Goal: Task Accomplishment & Management: Complete application form

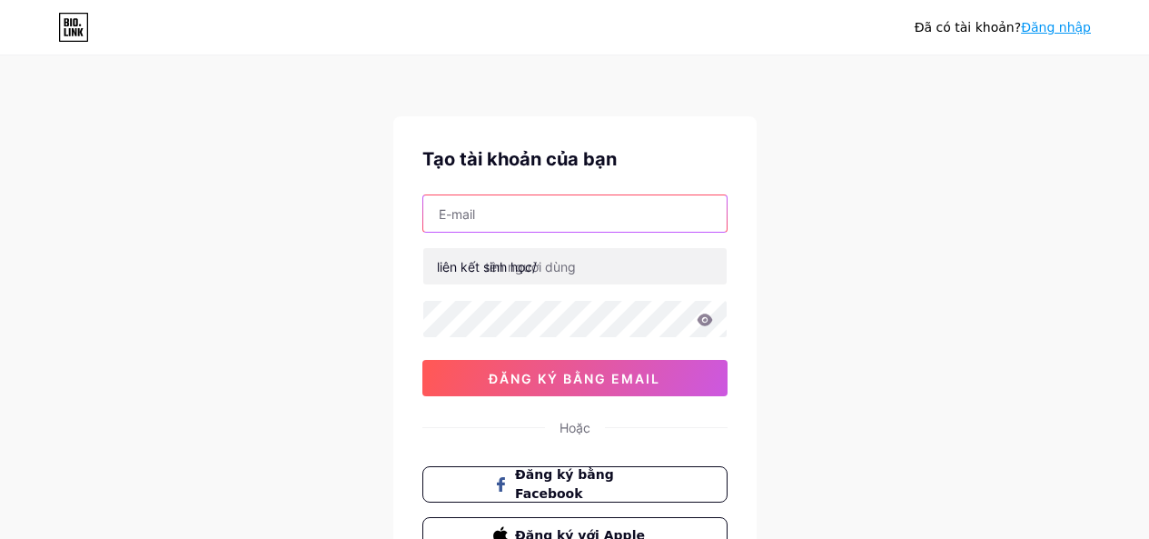
click at [529, 225] on input "text" at bounding box center [574, 213] width 303 height 36
type input "[EMAIL_ADDRESS][DOMAIN_NAME]"
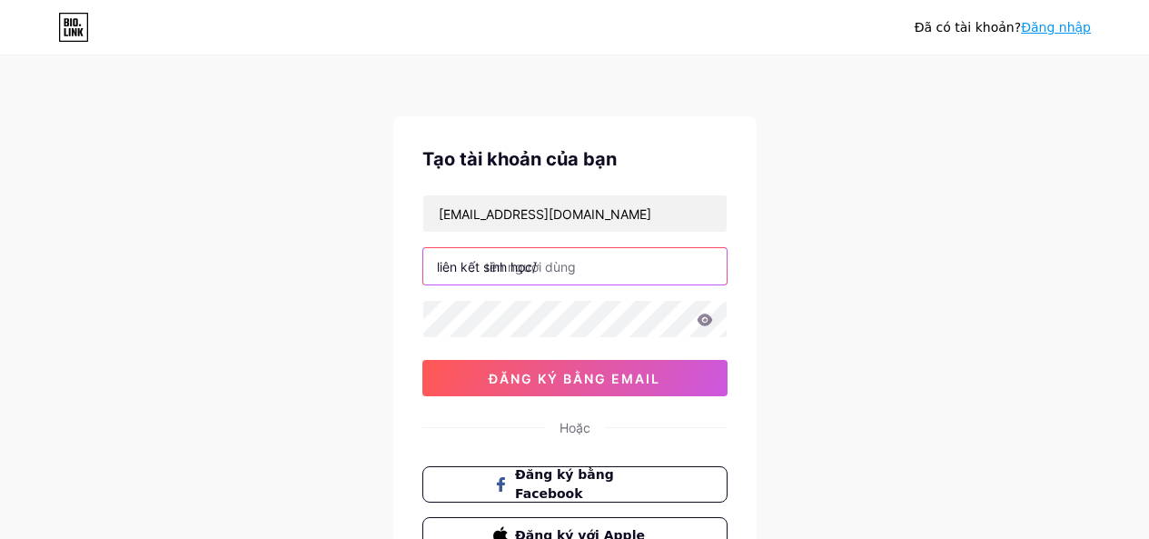
click at [605, 272] on input "text" at bounding box center [574, 266] width 303 height 36
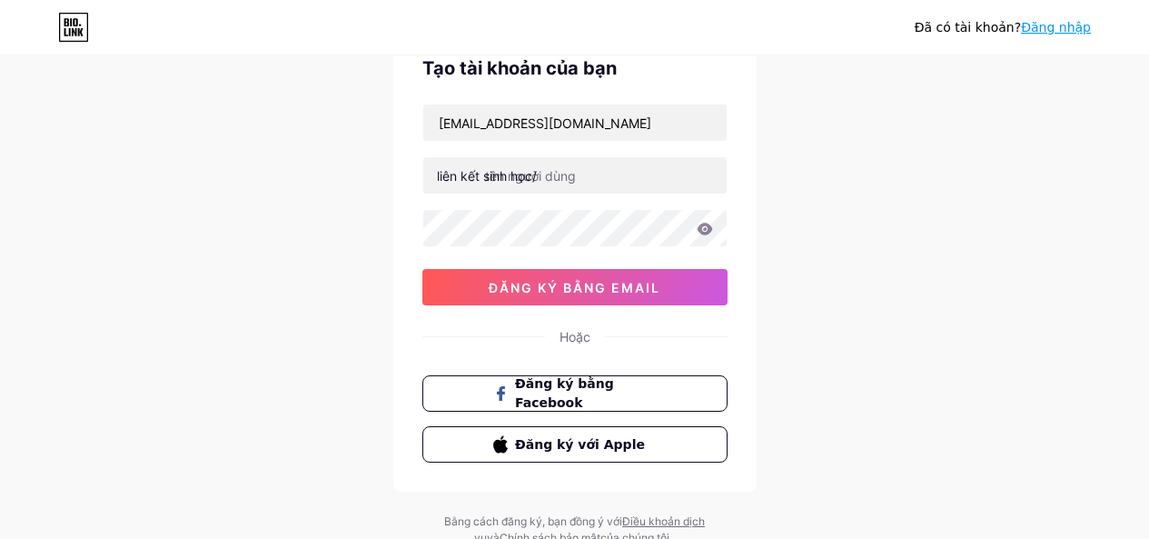
click at [872, 251] on div "Đã có tài khoản? Đăng nhập Tạo tài khoản của bạn huatien918@gmail.com liên kết …" at bounding box center [574, 256] width 1149 height 695
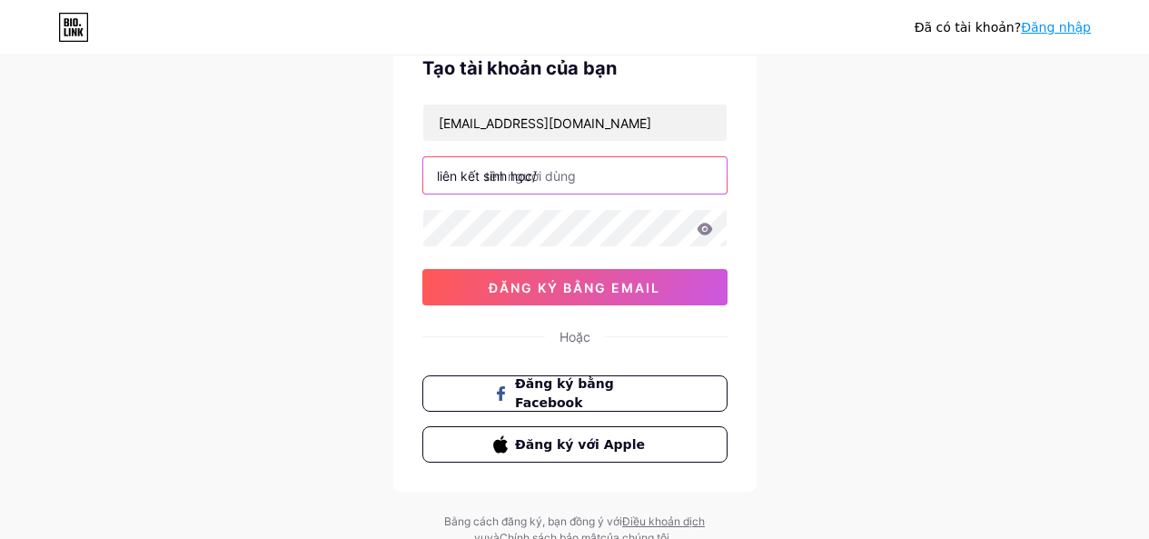
drag, startPoint x: 559, startPoint y: 171, endPoint x: 348, endPoint y: 194, distance: 212.0
click at [348, 194] on div "Đã có tài khoản? Đăng nhập Tạo tài khoản của bạn huatien918@gmail.com liên kết …" at bounding box center [574, 256] width 1149 height 695
click at [624, 179] on input "text" at bounding box center [574, 175] width 303 height 36
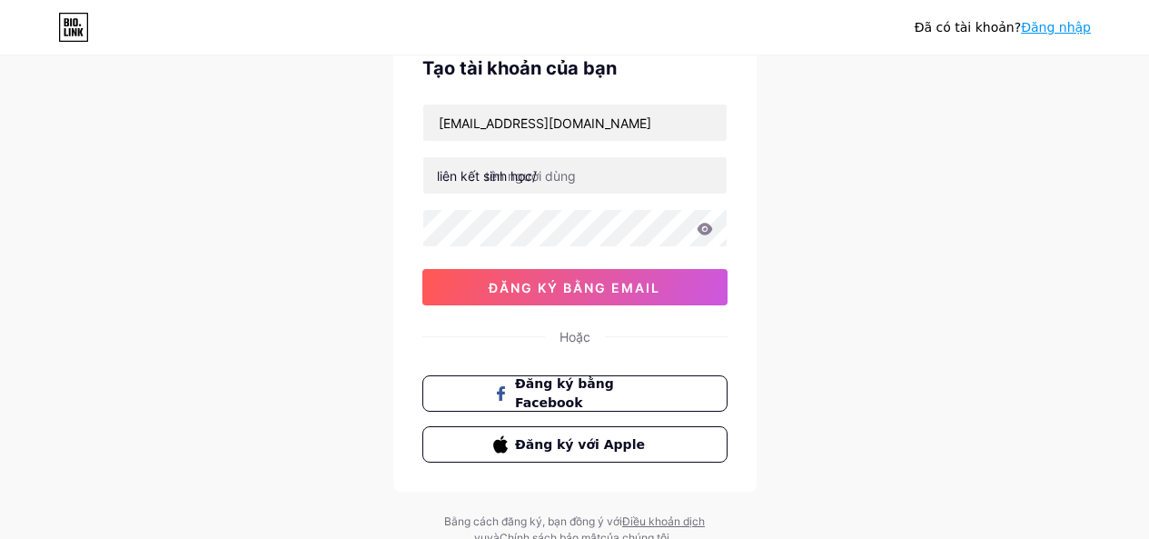
click at [1011, 150] on div "Đã có tài khoản? Đăng nhập Tạo tài khoản của bạn huatien918@gmail.com liên kết …" at bounding box center [574, 256] width 1149 height 695
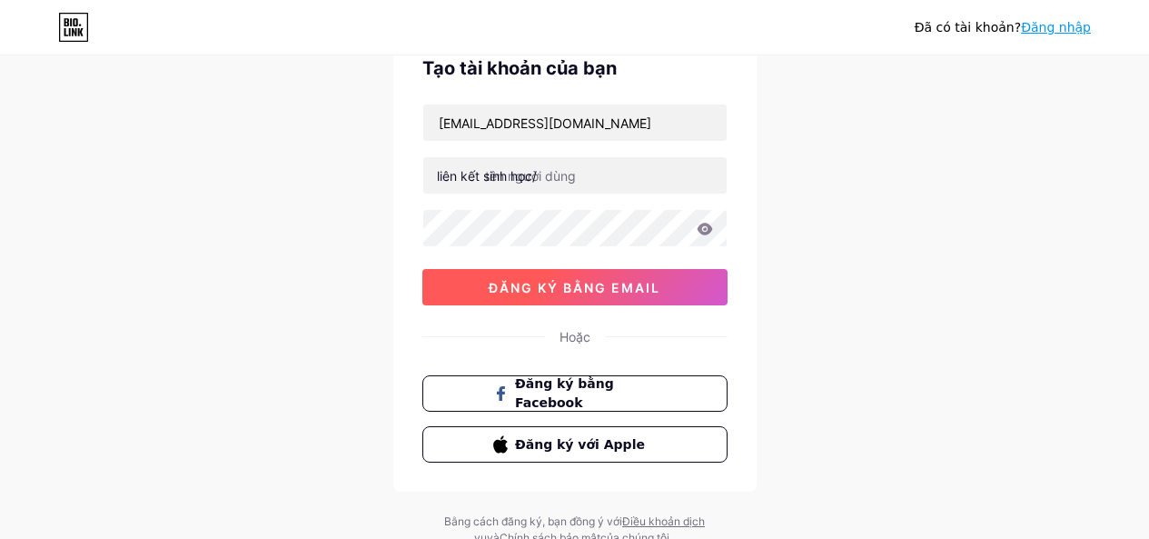
click at [648, 282] on font "đăng ký bằng email" at bounding box center [575, 287] width 172 height 15
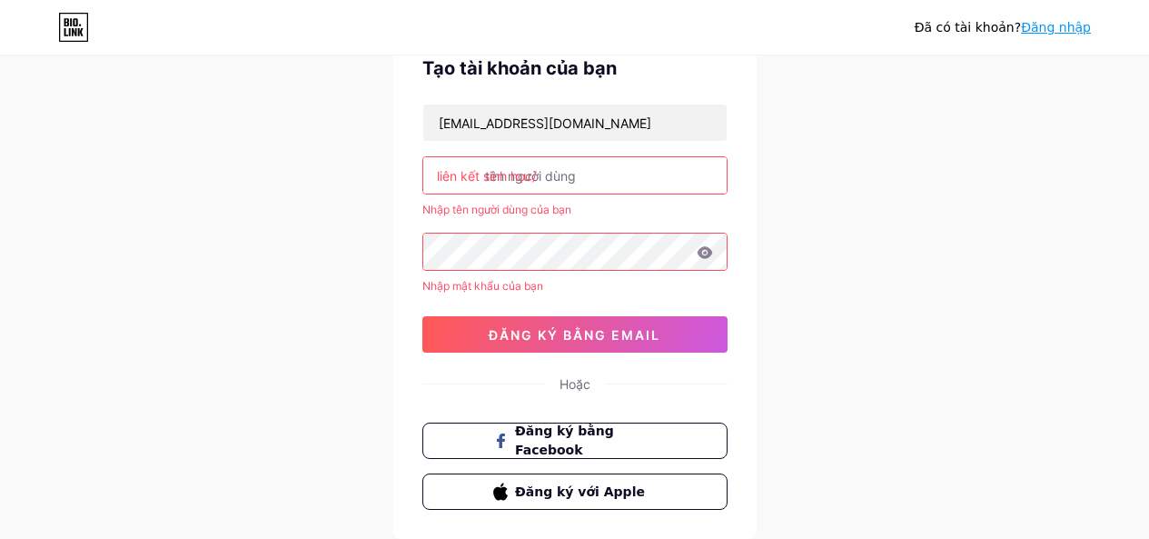
click at [595, 172] on input "text" at bounding box center [574, 175] width 303 height 36
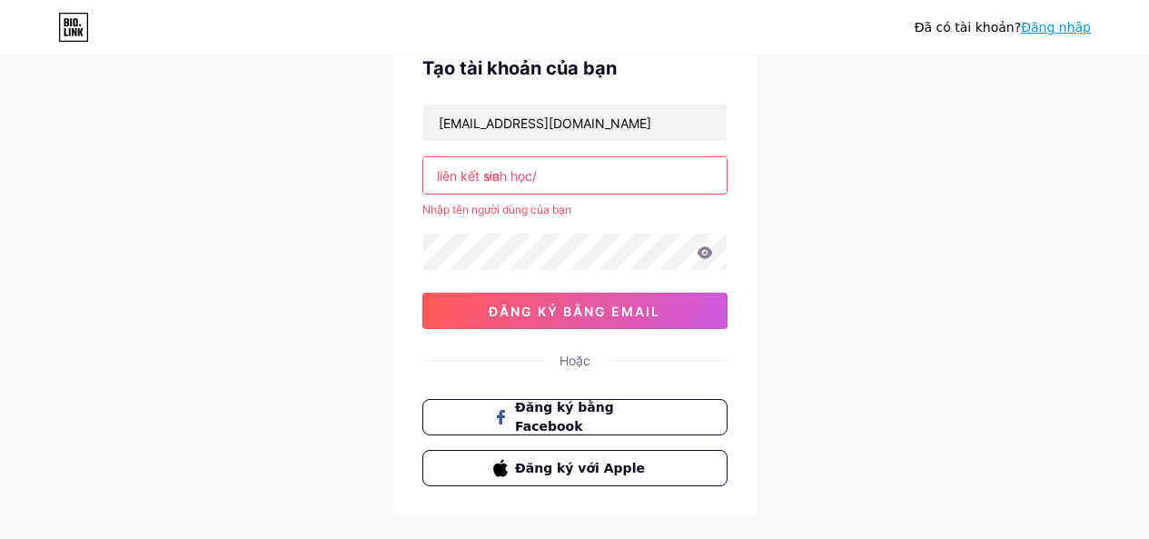
type input "v"
click at [598, 173] on input "text" at bounding box center [574, 175] width 303 height 36
click at [604, 173] on input "text" at bounding box center [574, 175] width 303 height 36
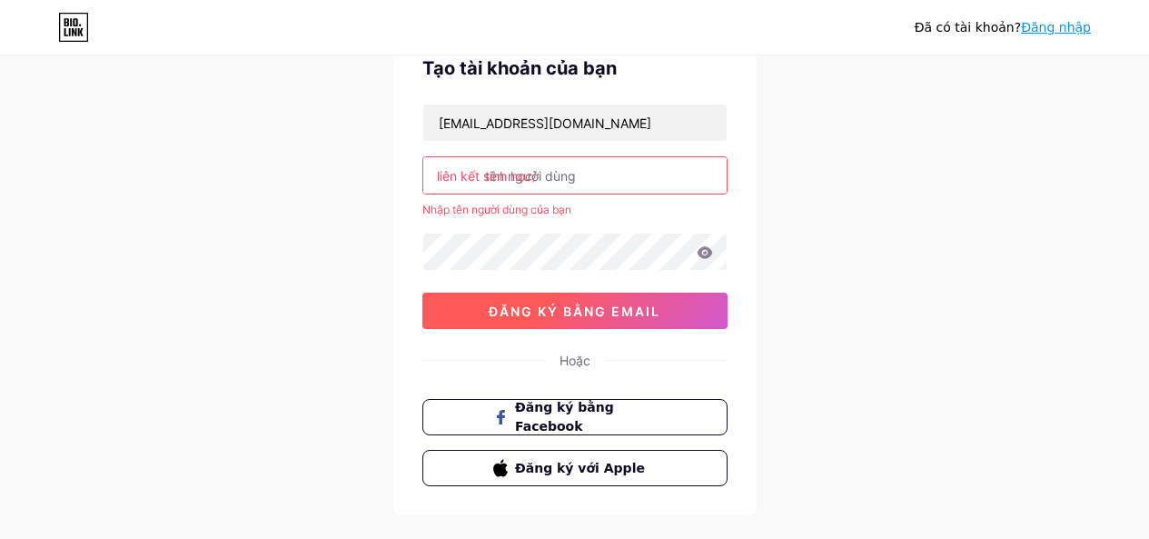
click at [609, 297] on button "đăng ký bằng email" at bounding box center [574, 310] width 305 height 36
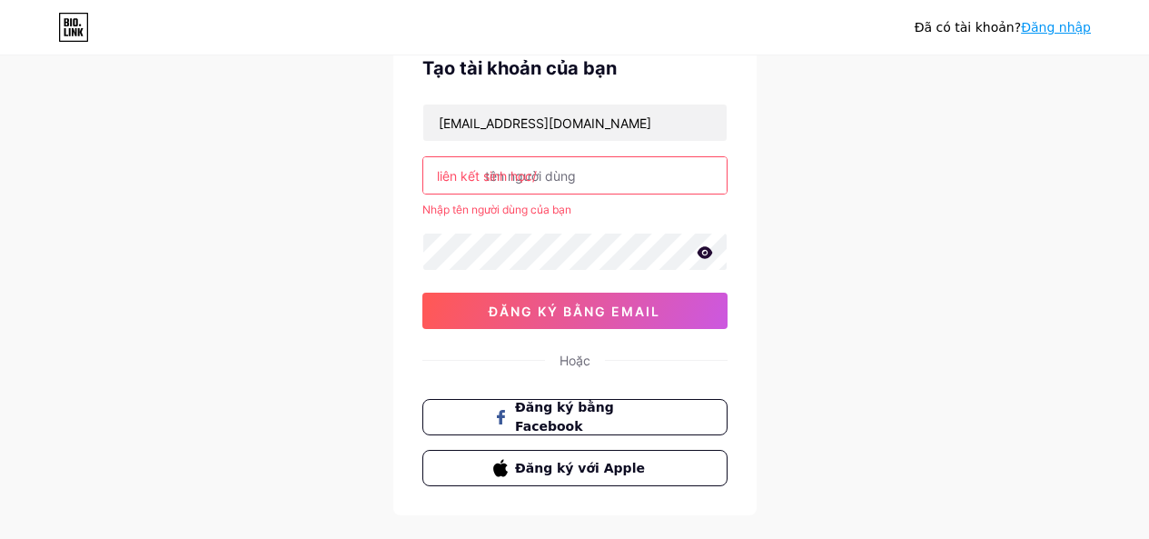
click at [614, 176] on input "text" at bounding box center [574, 175] width 303 height 36
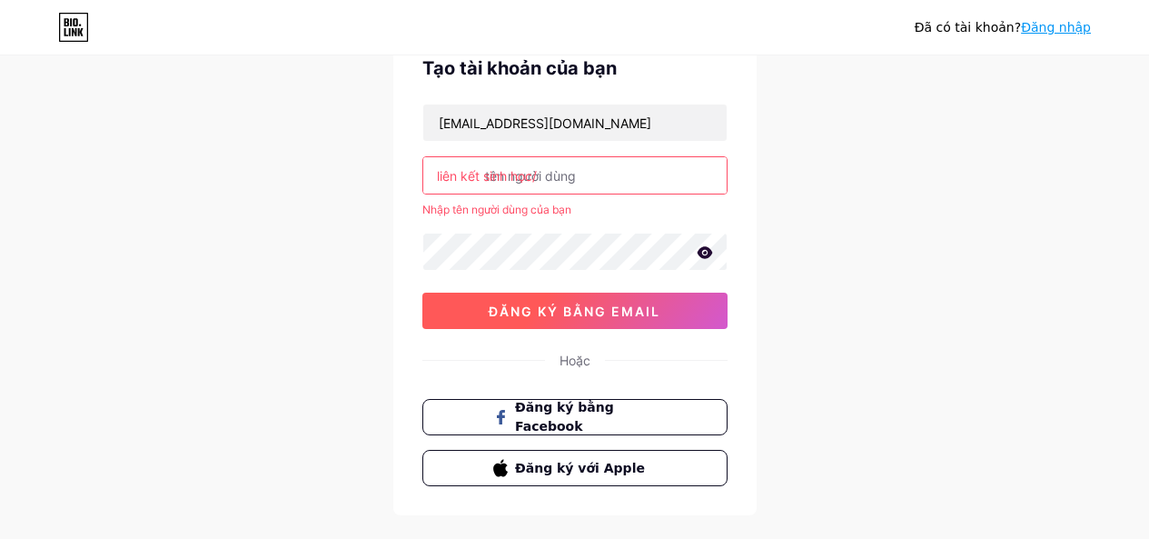
click at [655, 321] on button "đăng ký bằng email" at bounding box center [574, 310] width 305 height 36
click at [652, 311] on font "đăng ký bằng email" at bounding box center [575, 310] width 172 height 15
click at [643, 296] on button "đăng ký bằng email" at bounding box center [574, 310] width 305 height 36
click at [642, 301] on button "đăng ký bằng email" at bounding box center [574, 310] width 305 height 36
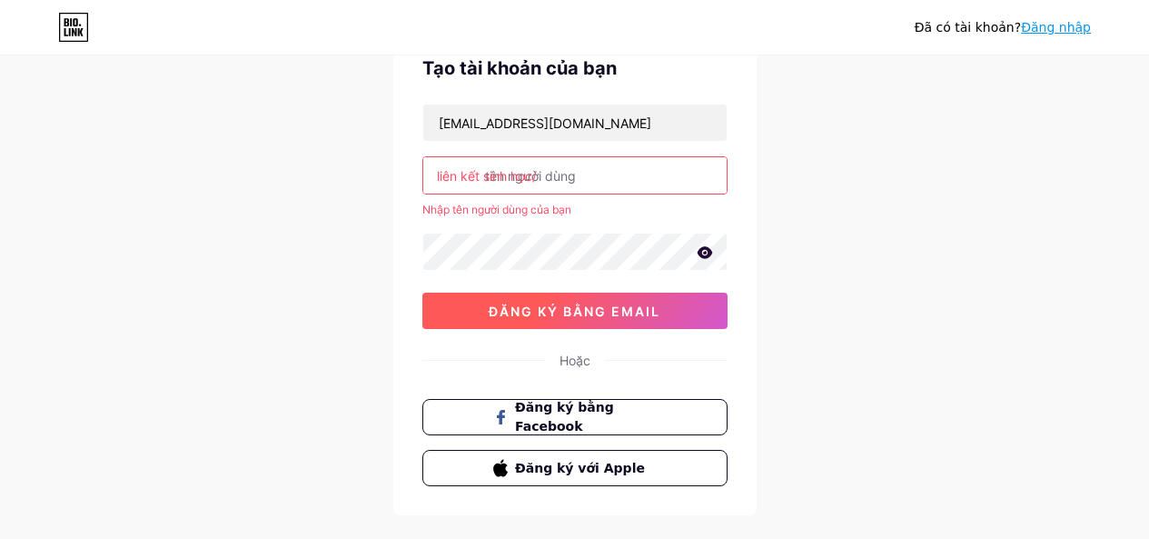
click at [642, 301] on button "đăng ký bằng email" at bounding box center [574, 310] width 305 height 36
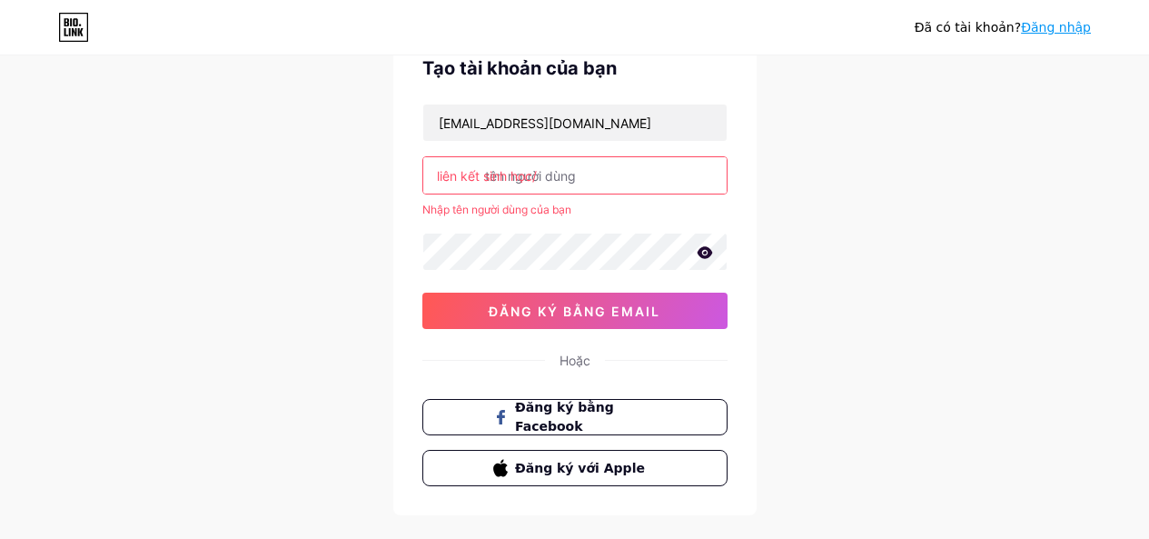
click at [595, 185] on input "text" at bounding box center [574, 175] width 303 height 36
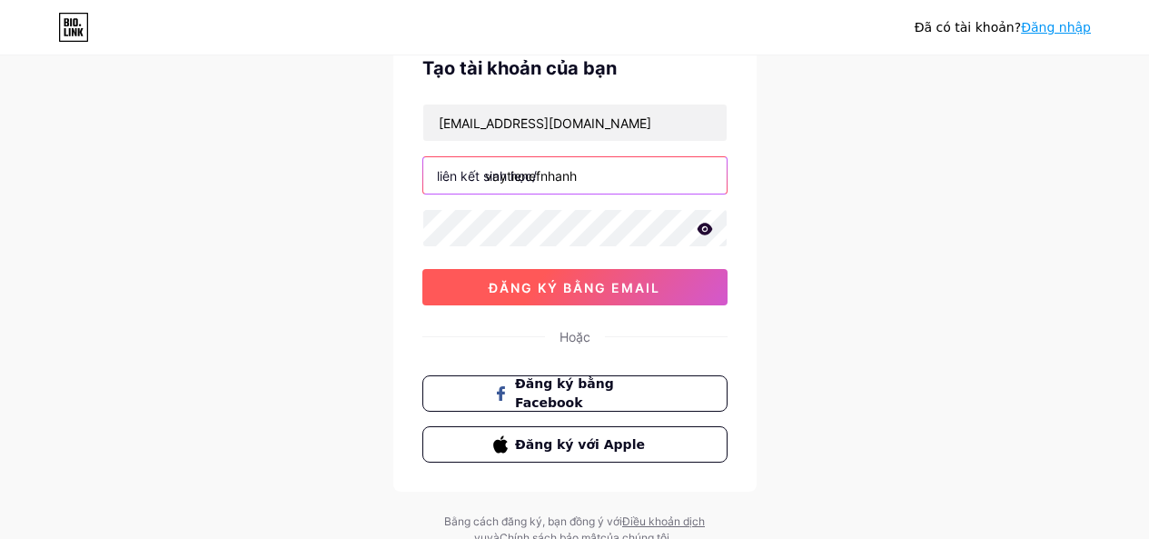
type input "vaytienefnhanh"
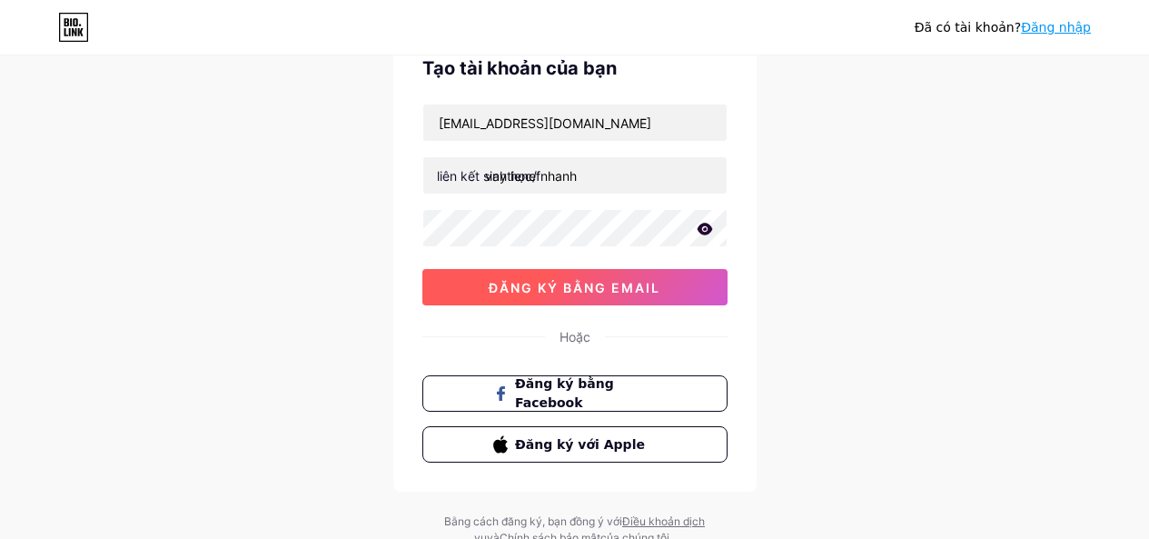
click at [615, 285] on font "đăng ký bằng email" at bounding box center [575, 287] width 172 height 15
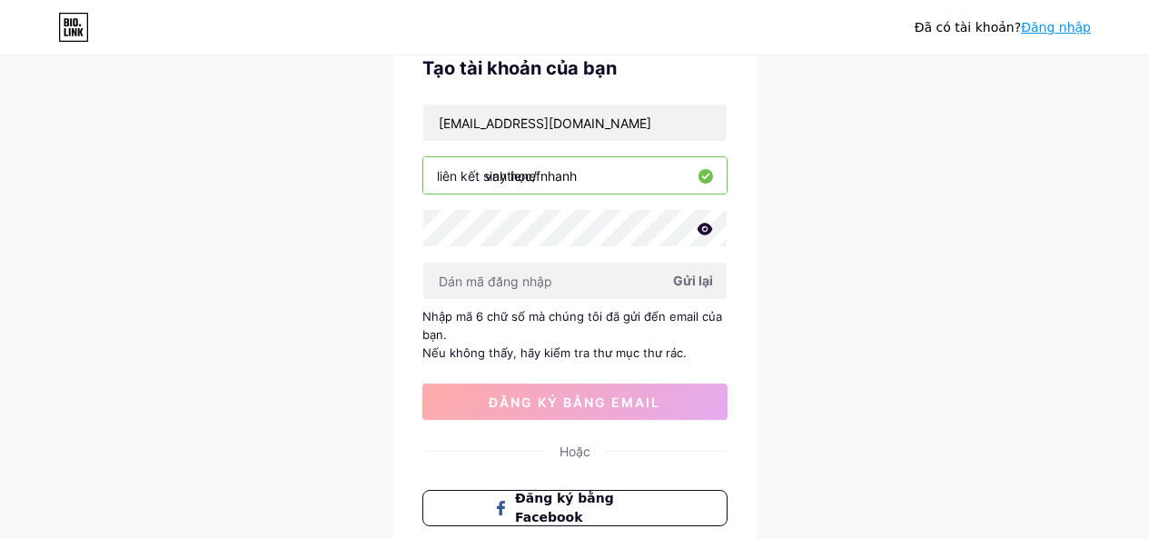
click at [706, 282] on font "Gửi lại" at bounding box center [693, 279] width 40 height 15
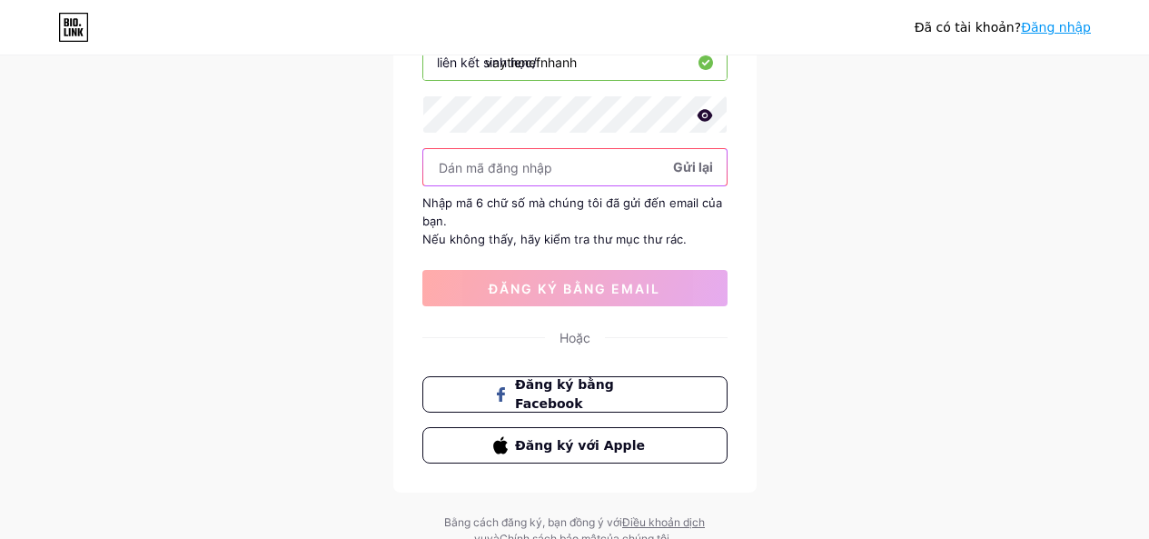
scroll to position [0, 0]
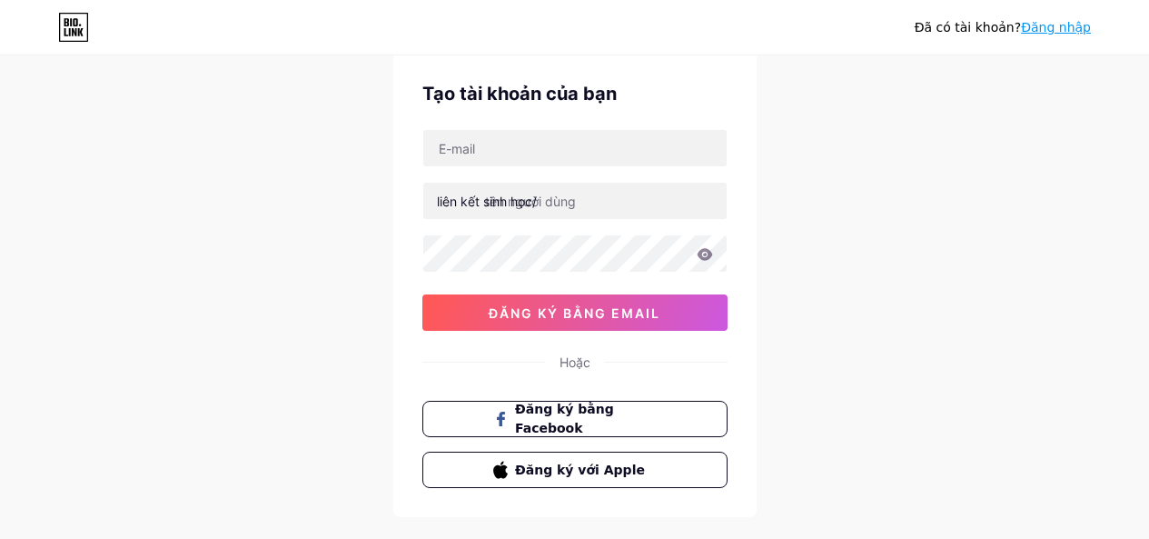
scroll to position [65, 0]
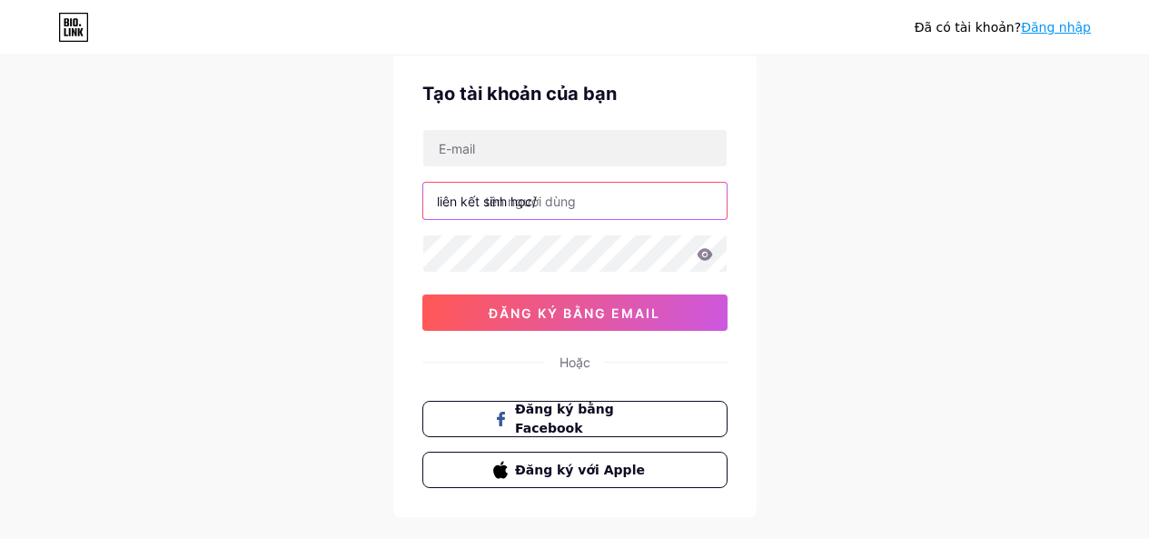
click at [619, 217] on input "text" at bounding box center [574, 201] width 303 height 36
click at [618, 205] on input "text" at bounding box center [574, 201] width 303 height 36
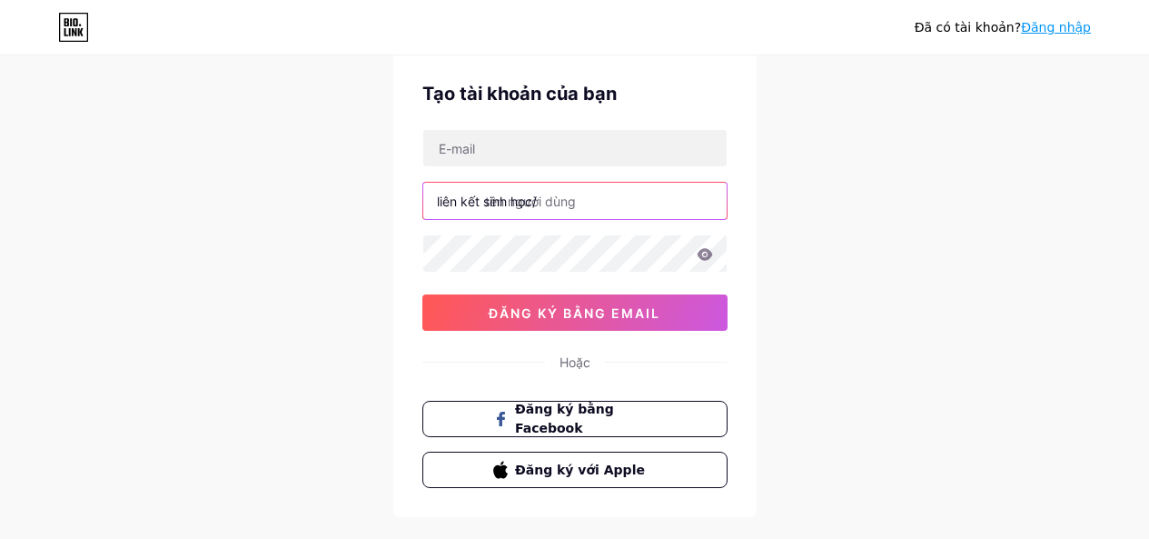
click at [618, 205] on input "text" at bounding box center [574, 201] width 303 height 36
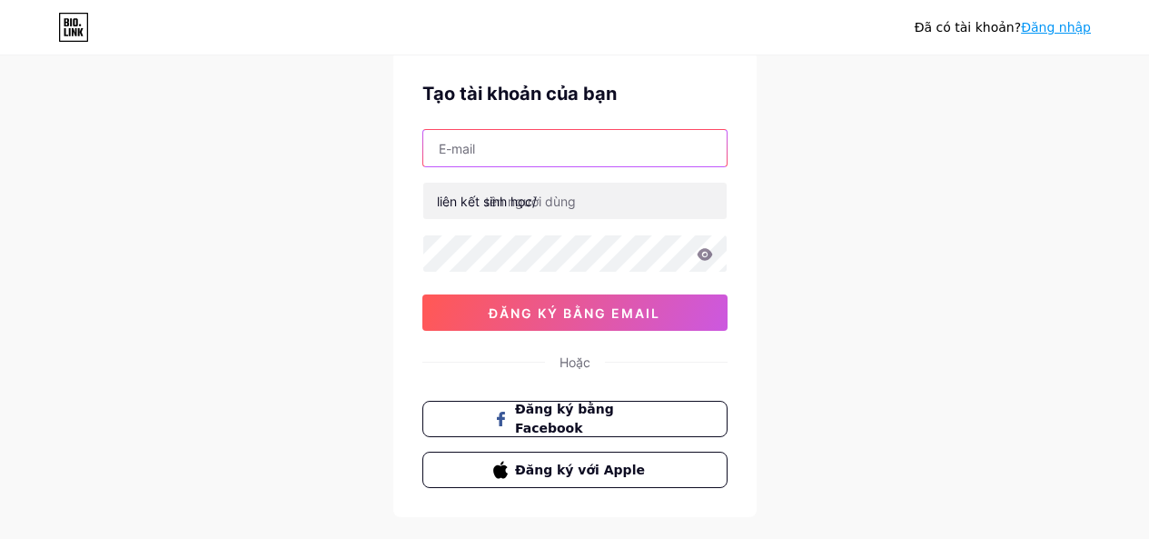
click at [587, 144] on input "text" at bounding box center [574, 148] width 303 height 36
type input "[EMAIL_ADDRESS][DOMAIN_NAME]"
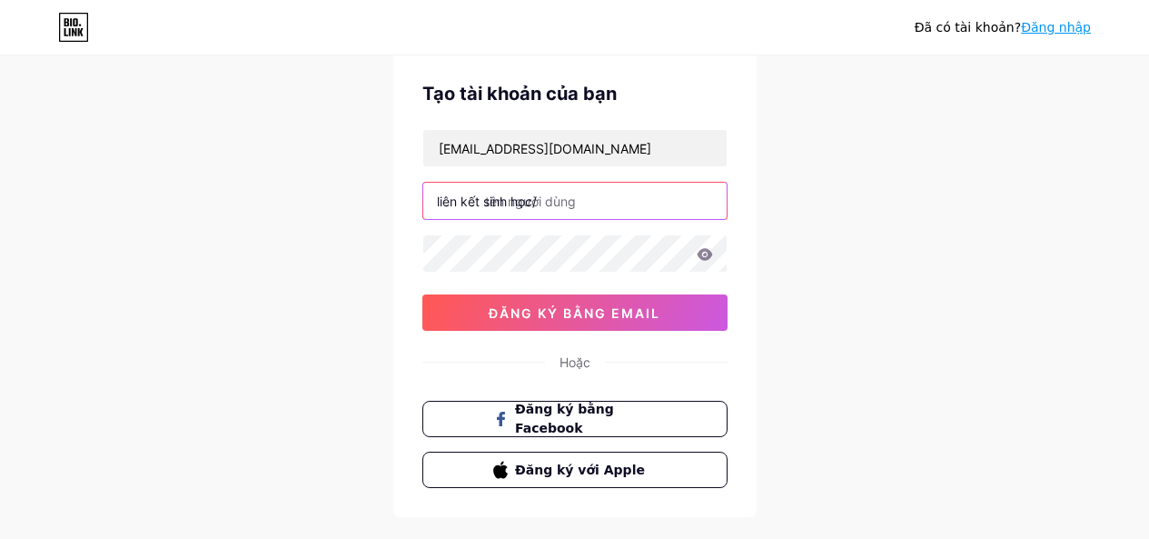
click at [586, 198] on input "text" at bounding box center [574, 201] width 303 height 36
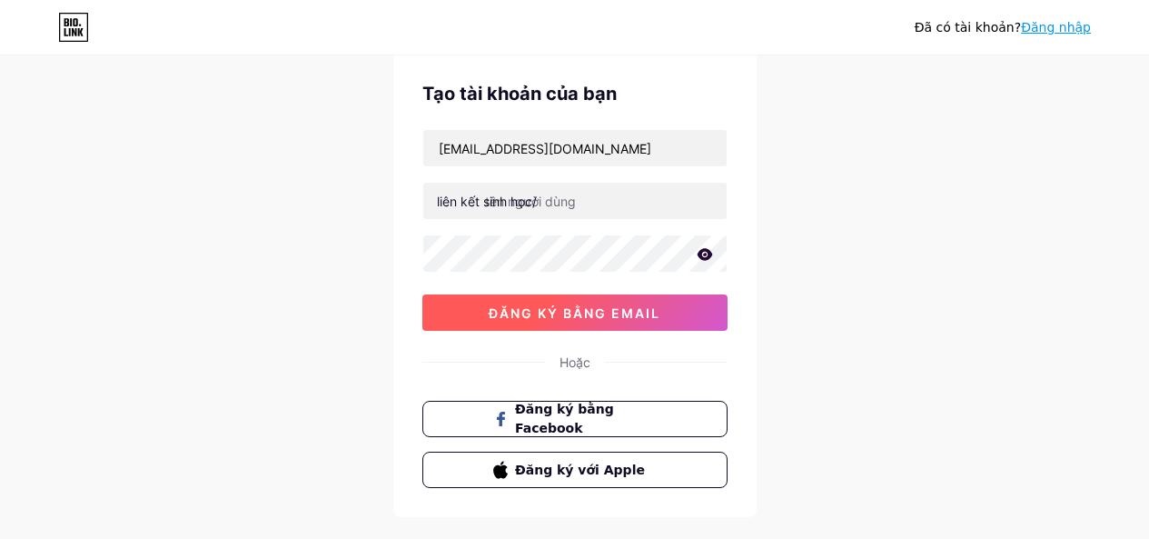
click at [642, 314] on font "đăng ký bằng email" at bounding box center [575, 312] width 172 height 15
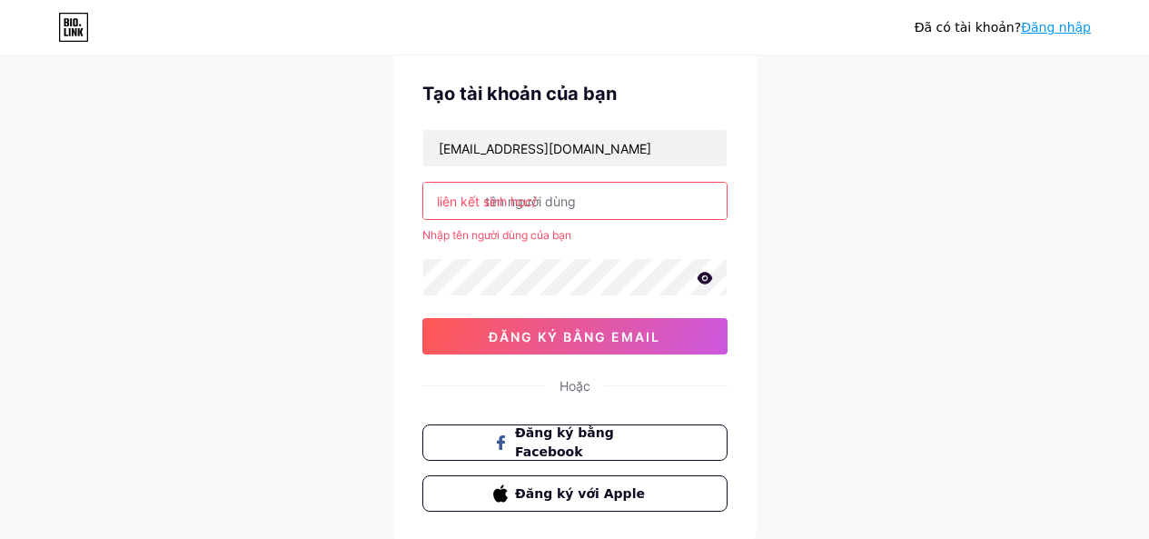
click at [595, 201] on input "text" at bounding box center [574, 201] width 303 height 36
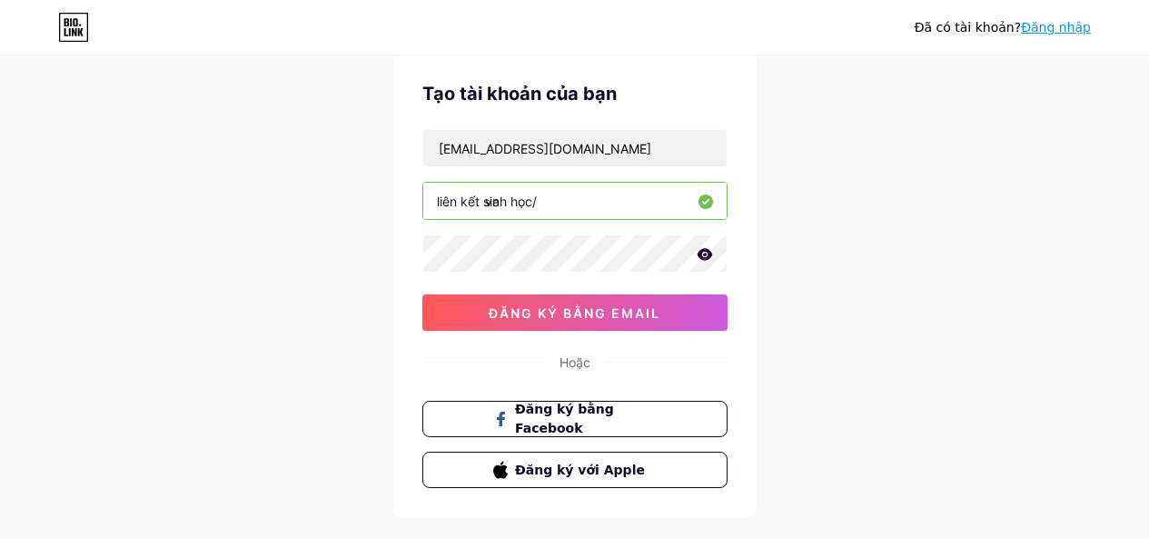
type input "v"
type input "halaam"
click at [575, 354] on font "Hoặc" at bounding box center [574, 361] width 31 height 15
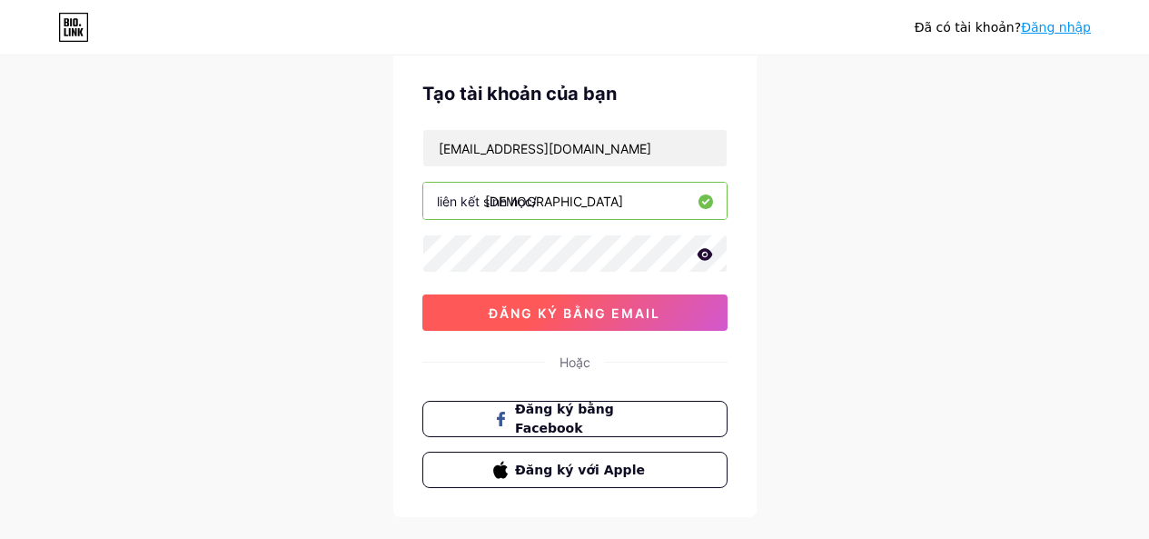
click at [630, 296] on button "đăng ký bằng email" at bounding box center [574, 312] width 305 height 36
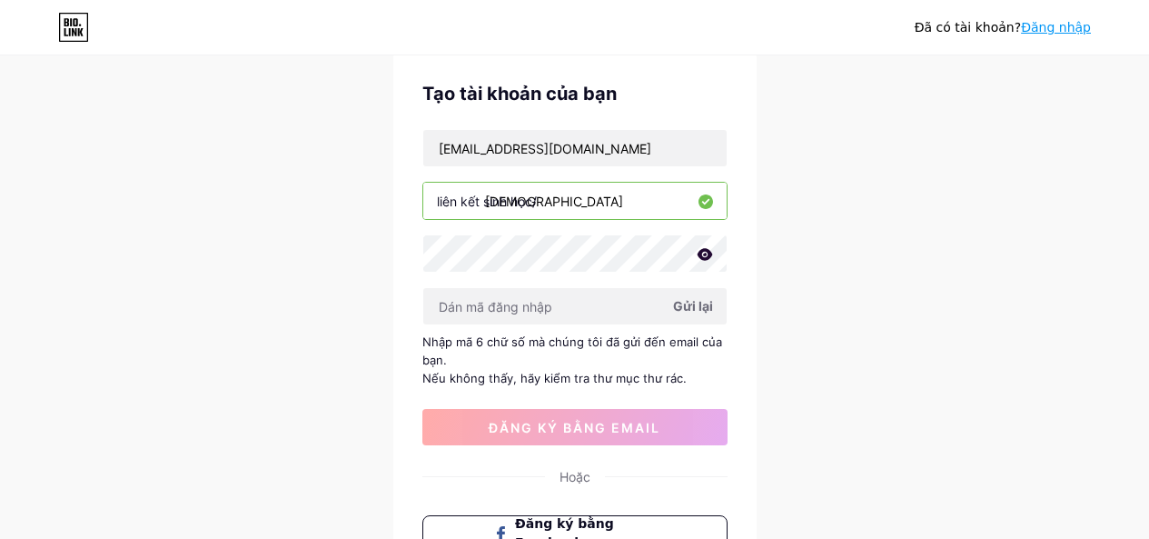
drag, startPoint x: 565, startPoint y: 213, endPoint x: 629, endPoint y: 203, distance: 65.1
click at [638, 203] on input "halaam" at bounding box center [574, 201] width 303 height 36
click at [618, 204] on input "halaam" at bounding box center [574, 201] width 303 height 36
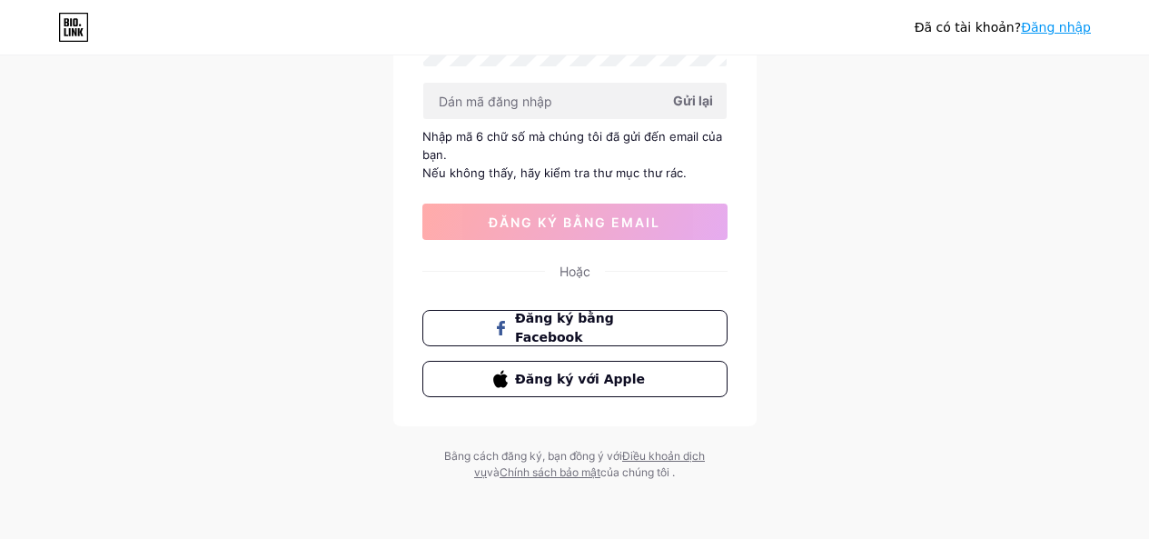
scroll to position [0, 0]
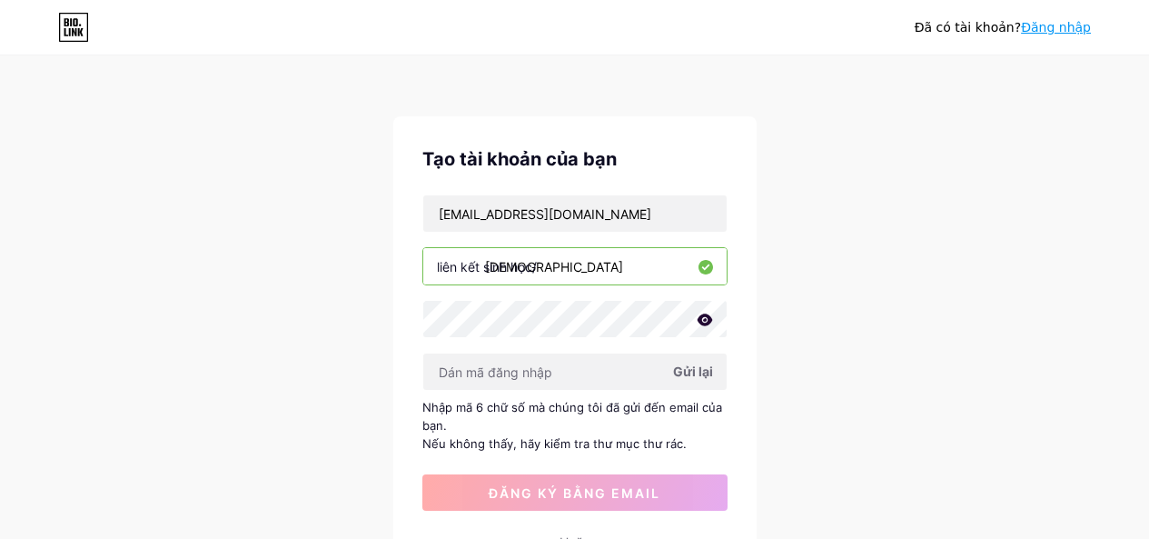
click at [885, 183] on div "Đã có tài khoản? Đăng nhập Tạo tài khoản của bạn huatien918@gmail.com liên kết …" at bounding box center [574, 404] width 1149 height 809
click at [1051, 11] on div "Đã có tài khoản? Đăng nhập" at bounding box center [574, 27] width 1149 height 54
click at [1054, 23] on font "Đăng nhập" at bounding box center [1056, 27] width 70 height 15
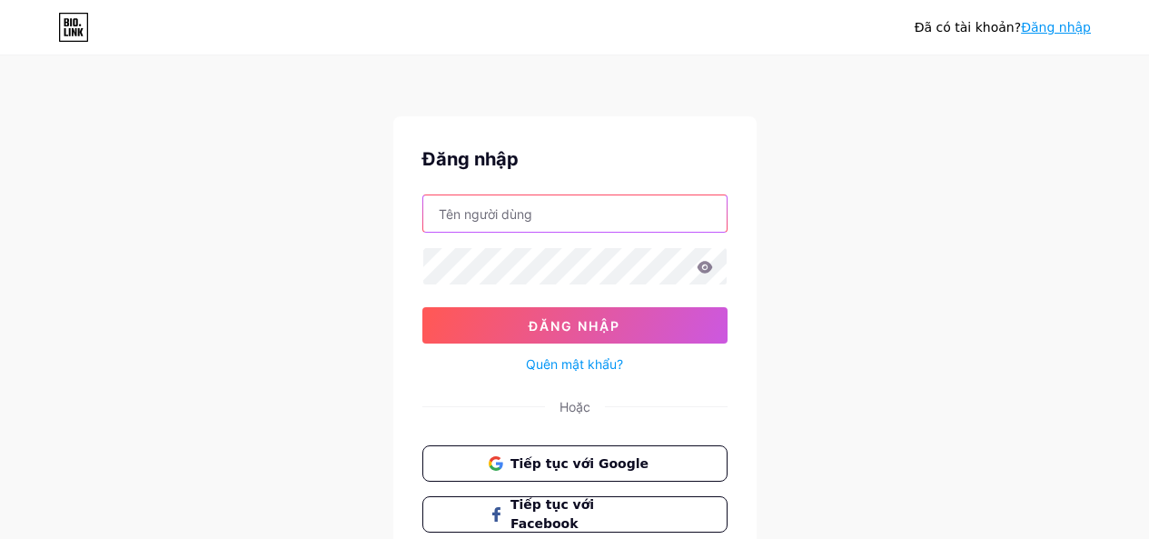
type input "[EMAIL_ADDRESS][DOMAIN_NAME]"
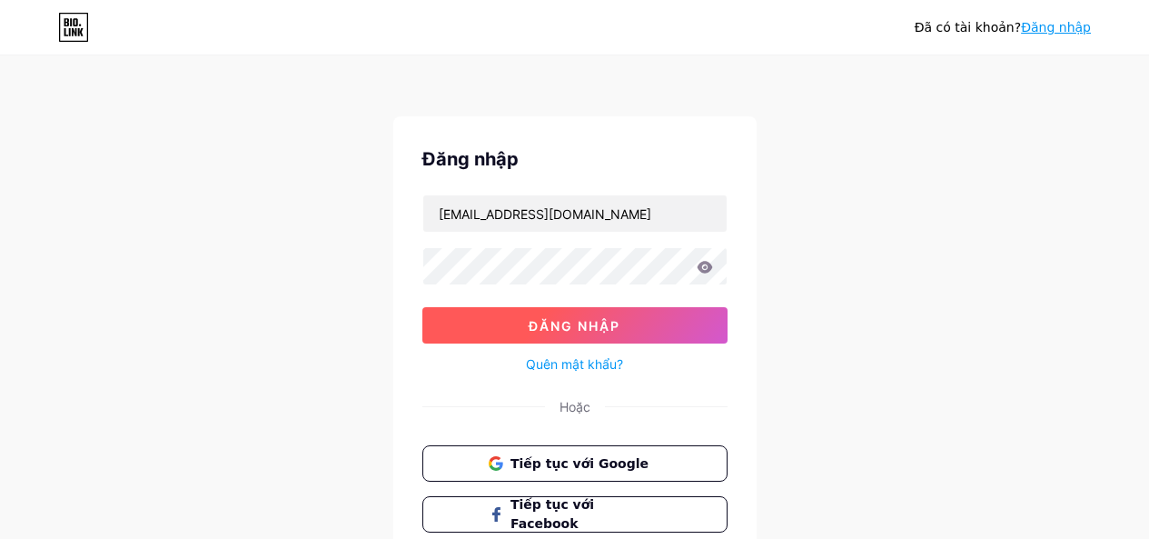
click at [598, 312] on button "Đăng nhập" at bounding box center [574, 325] width 305 height 36
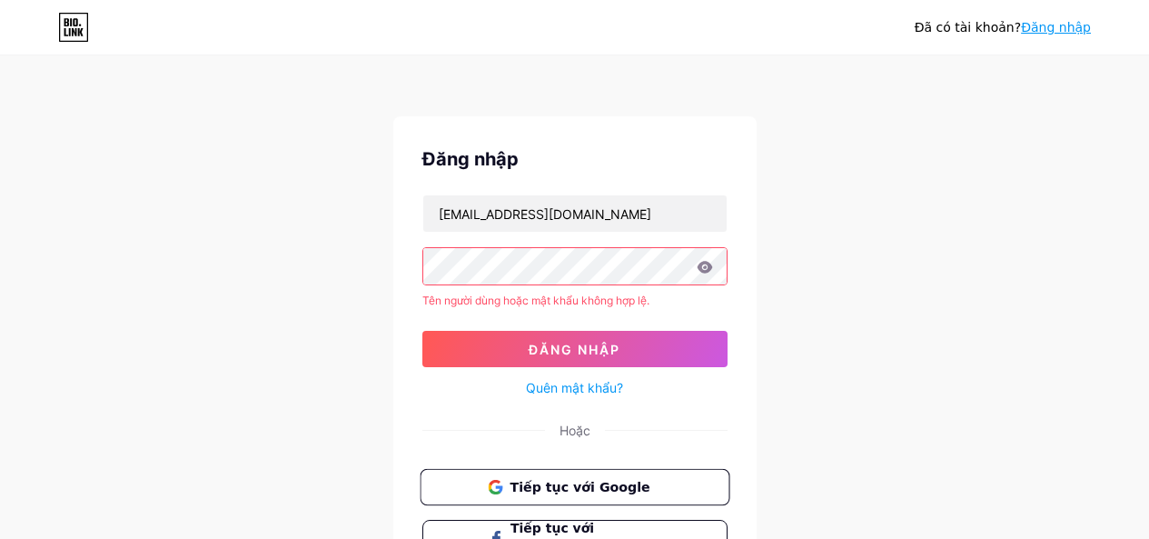
click at [590, 500] on button "Tiếp tục với Google" at bounding box center [575, 487] width 310 height 37
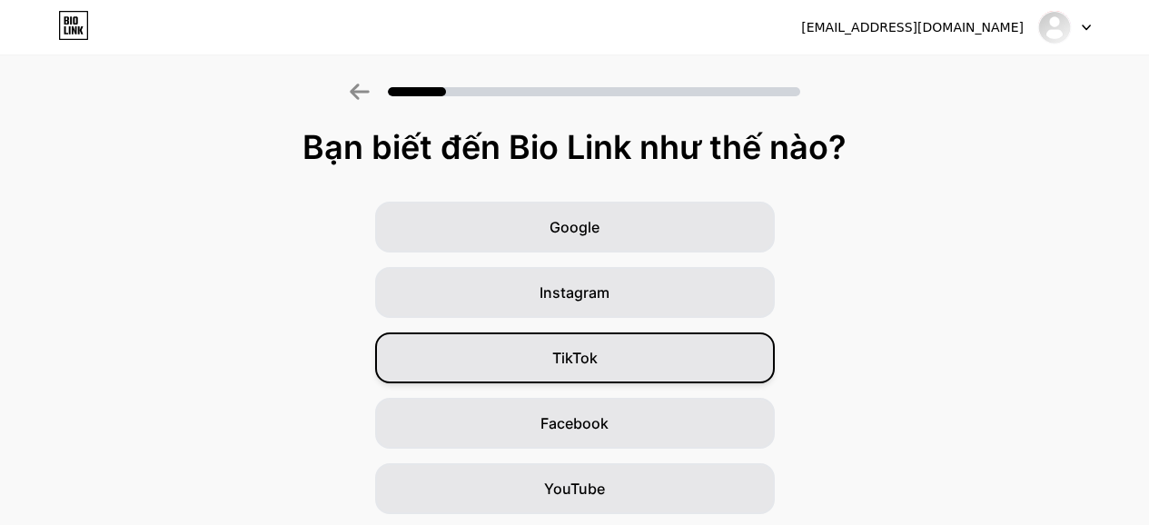
click at [604, 357] on div "TikTok" at bounding box center [575, 357] width 400 height 51
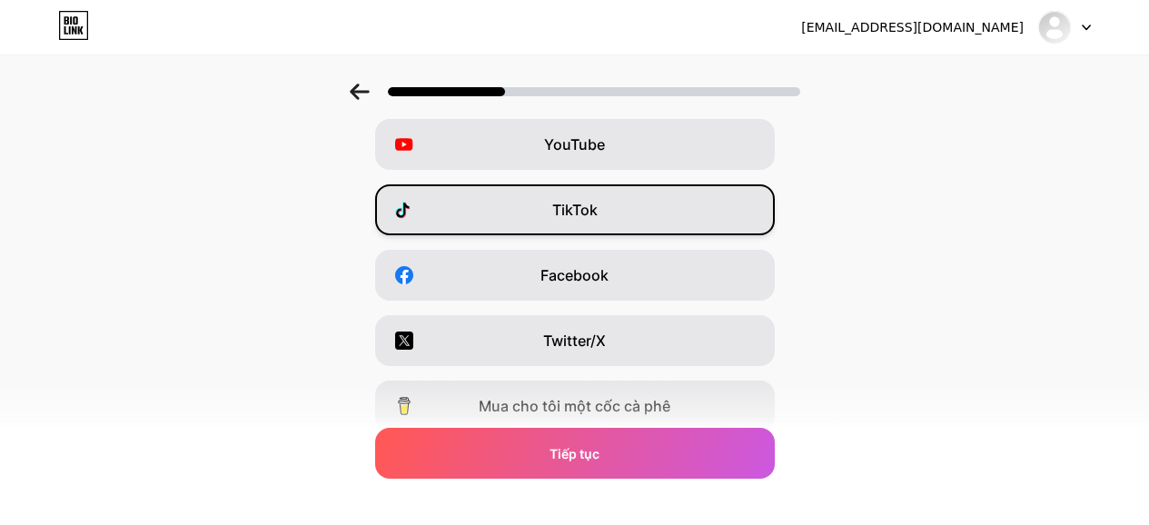
scroll to position [91, 0]
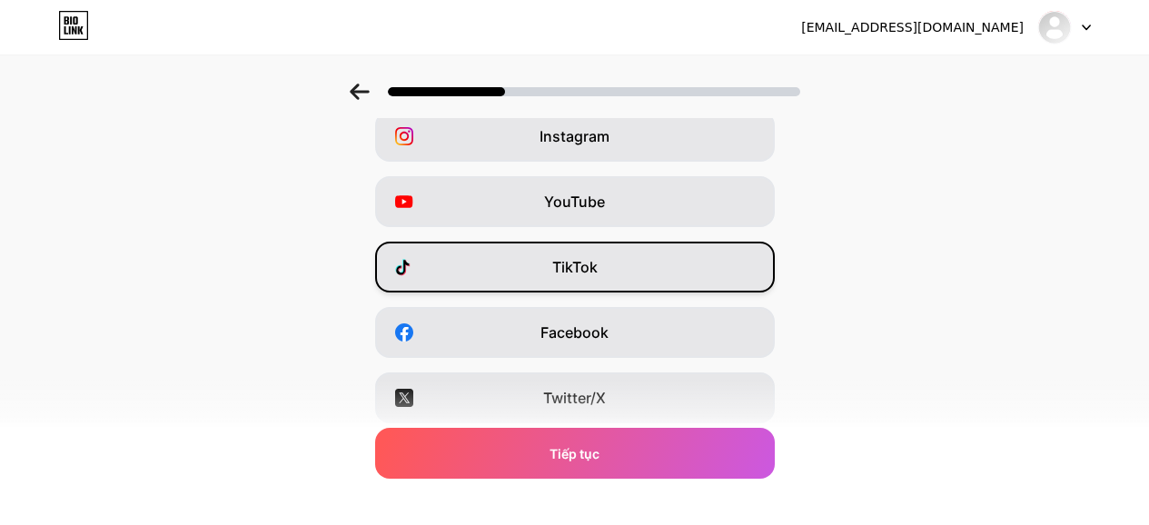
click at [618, 256] on div "TikTok" at bounding box center [575, 267] width 400 height 51
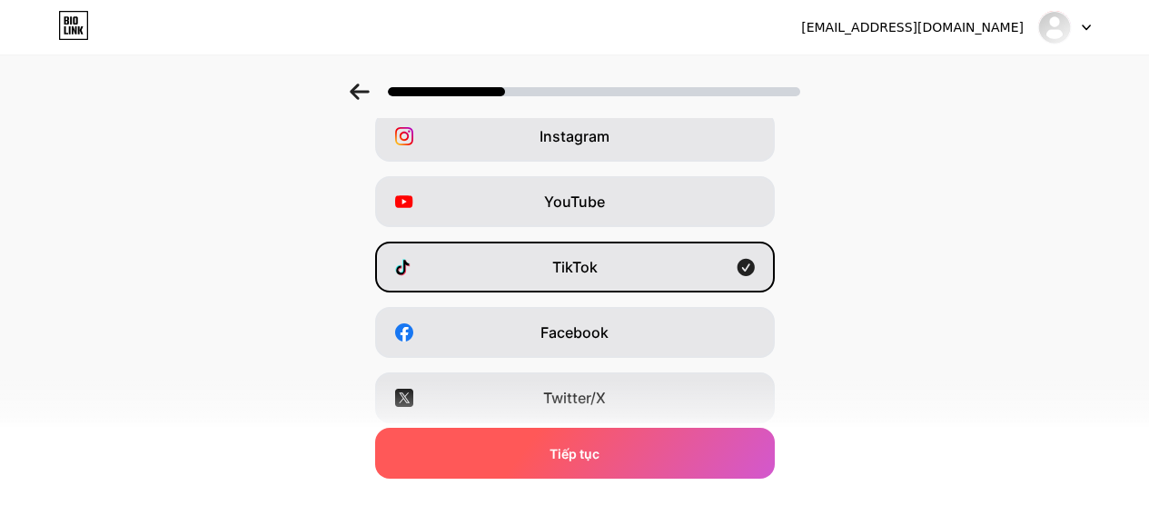
click at [609, 445] on div "Tiếp tục" at bounding box center [575, 453] width 400 height 51
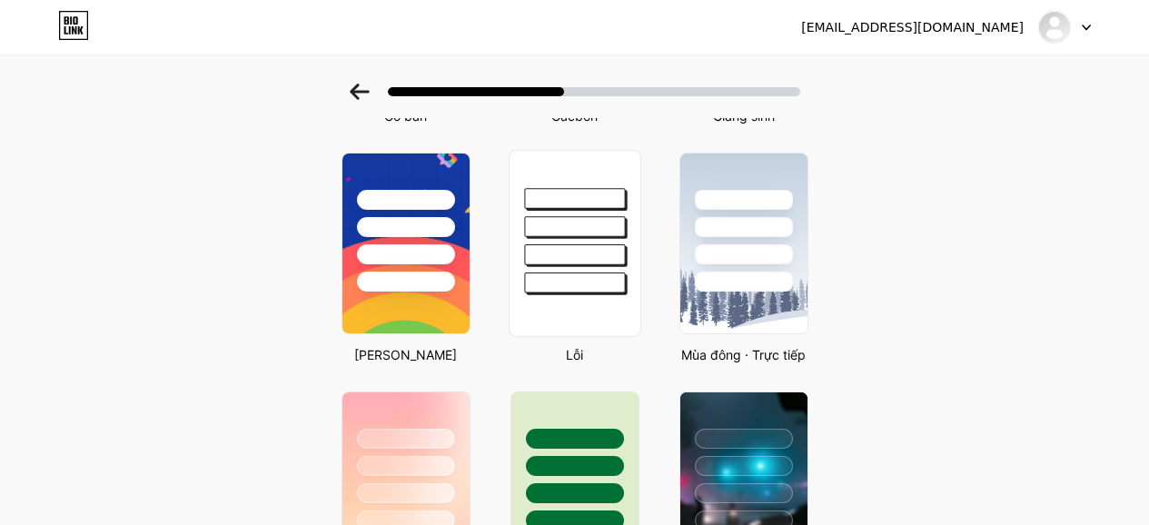
scroll to position [272, 0]
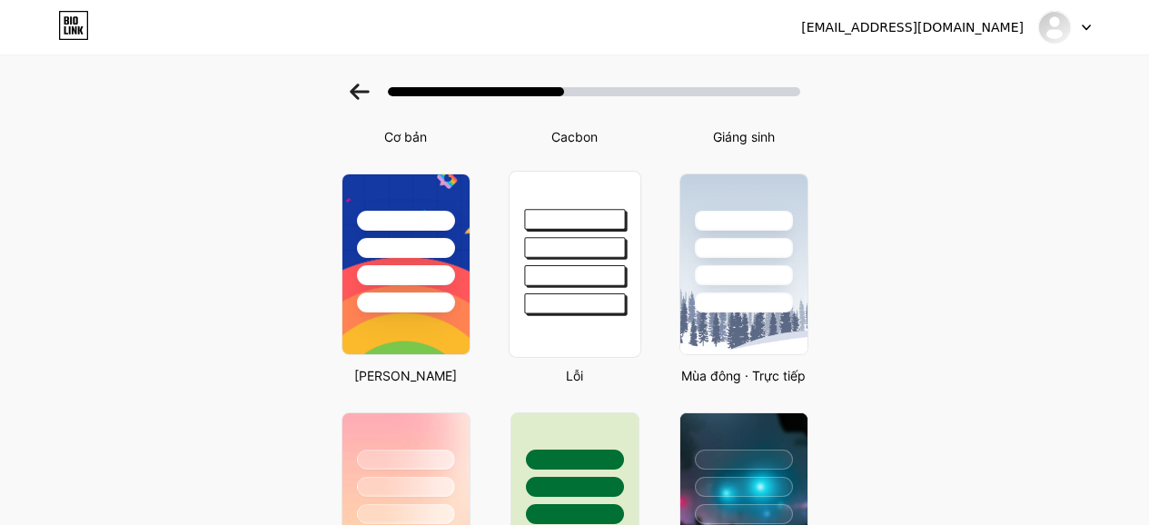
click at [596, 282] on div at bounding box center [574, 275] width 101 height 21
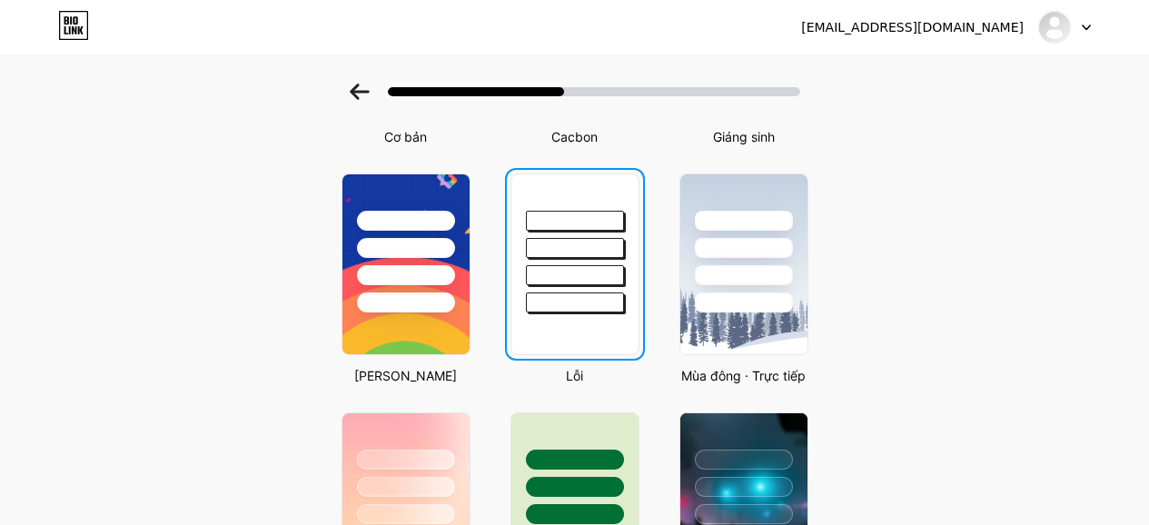
scroll to position [0, 0]
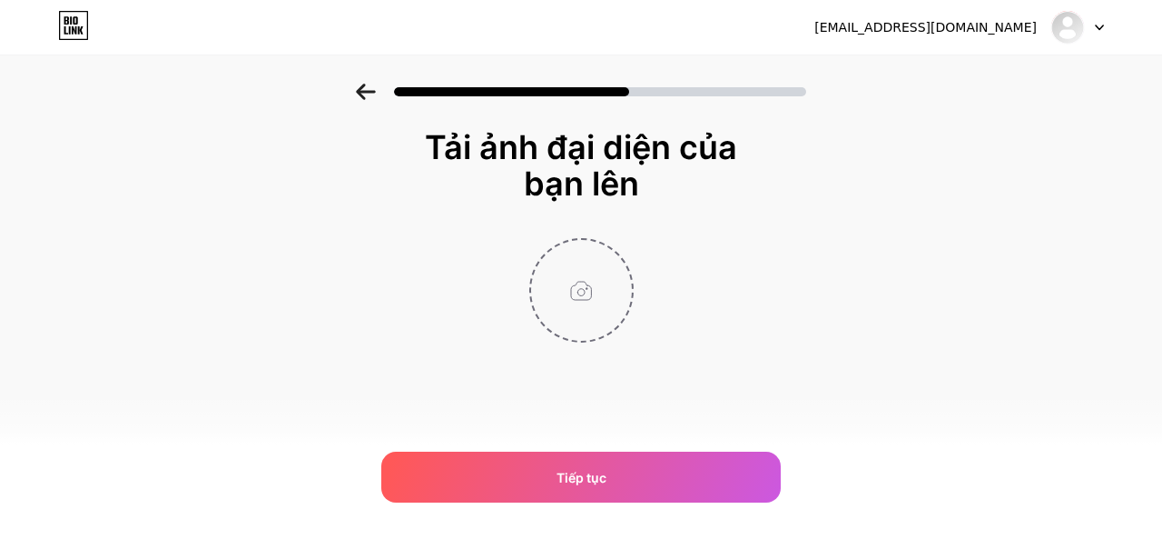
click at [575, 282] on input "file" at bounding box center [581, 290] width 101 height 101
click at [563, 269] on input "file" at bounding box center [581, 290] width 101 height 101
type input "C:\fakepath\Vẽ tay Hình tròn Logo.png"
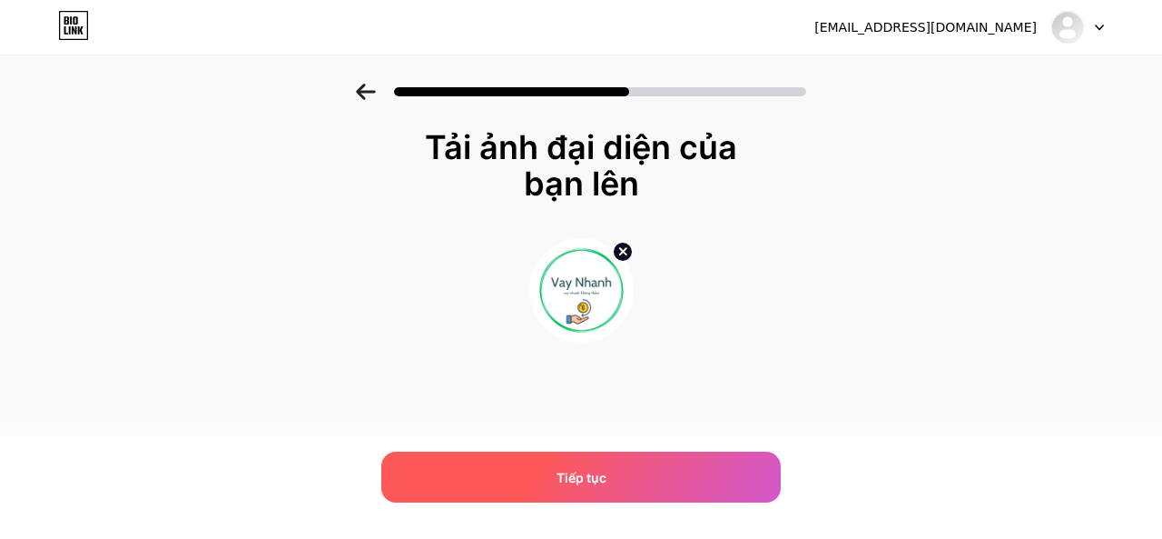
click at [634, 471] on div "Tiếp tục" at bounding box center [581, 476] width 400 height 51
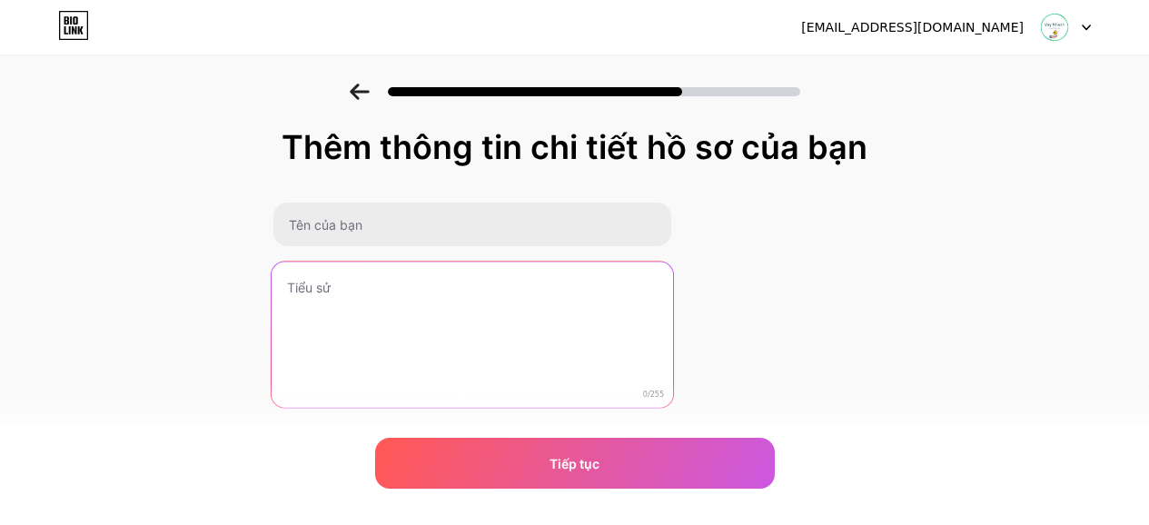
click at [410, 302] on textarea at bounding box center [472, 336] width 401 height 148
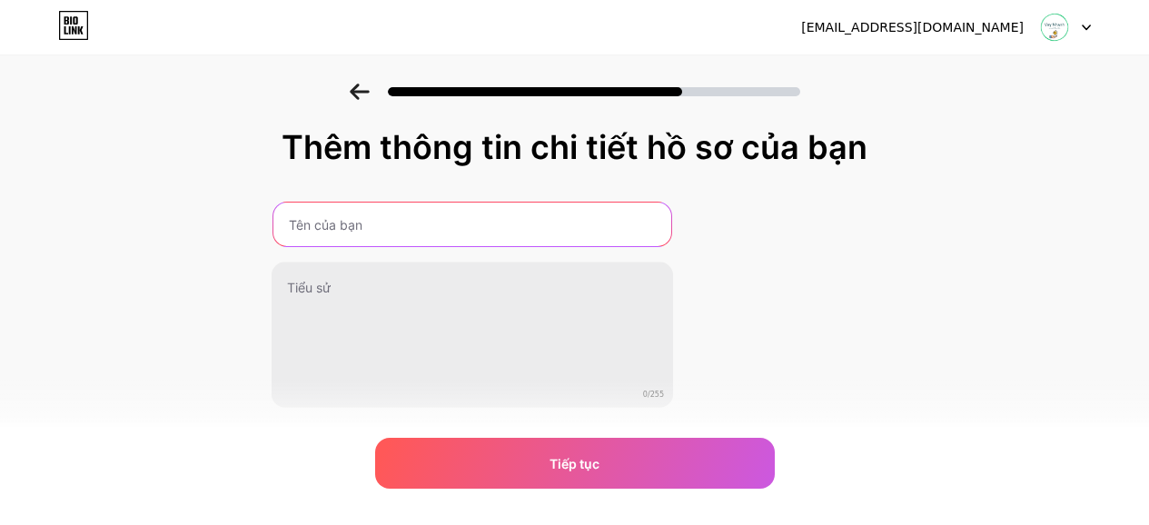
click at [417, 220] on input "text" at bounding box center [472, 225] width 398 height 44
type input "v"
type input "Vay Tiền Nhanh"
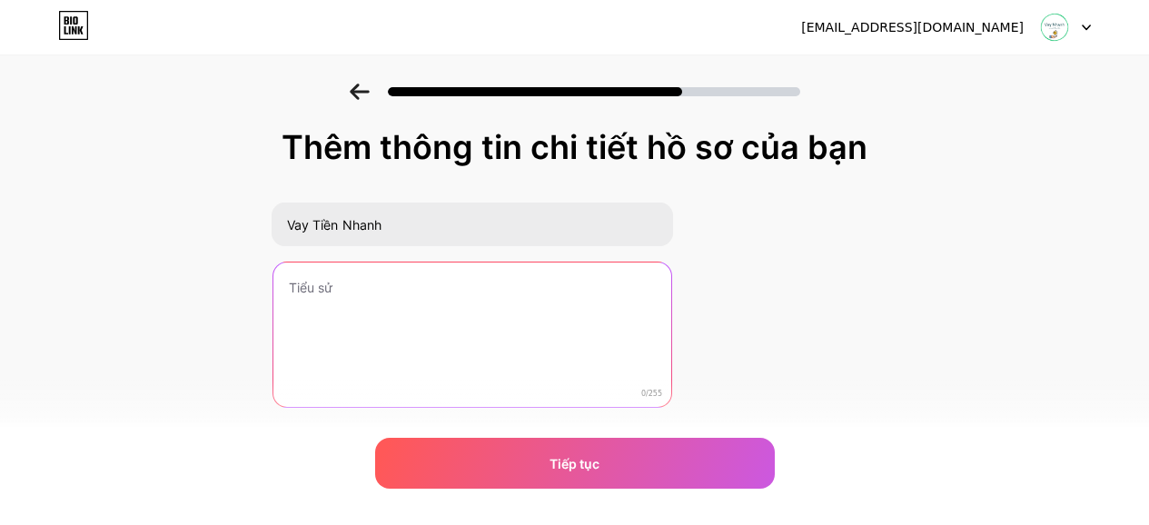
click at [394, 310] on textarea at bounding box center [472, 335] width 398 height 146
paste textarea "💌 Chào mừng các bạn đã đến với vay tiền online ngay tại nhà.khi đky Yêu cầu ccc…"
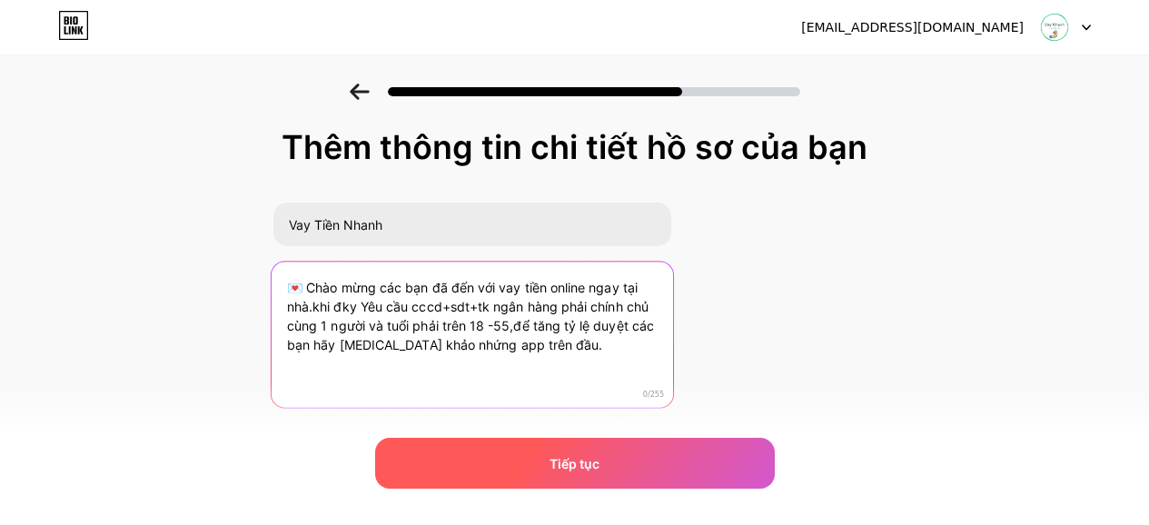
type textarea "💌 Chào mừng các bạn đã đến với vay tiền online ngay tại nhà.khi đky Yêu cầu ccc…"
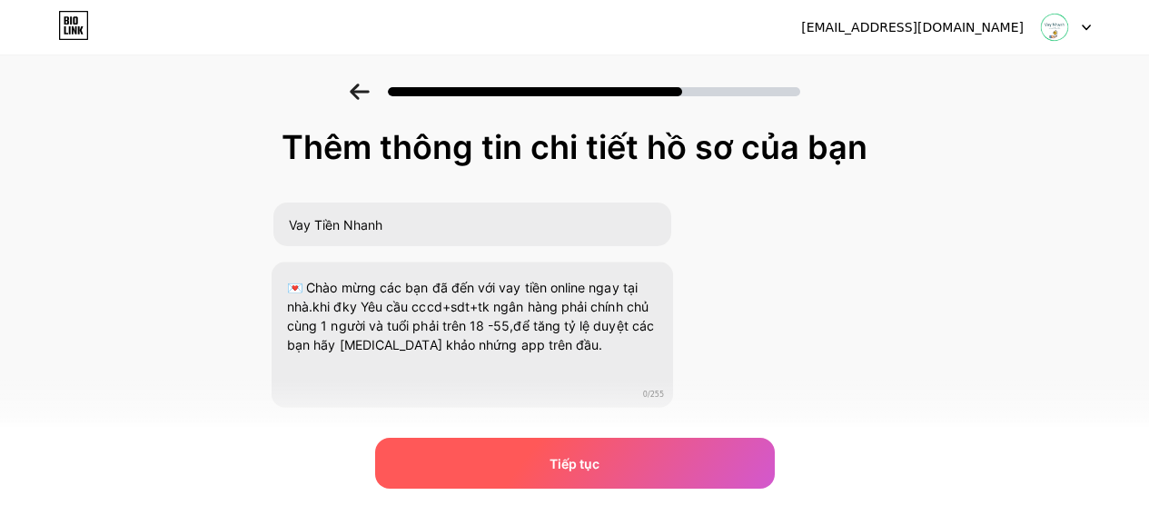
click at [587, 450] on div "Tiếp tục" at bounding box center [575, 463] width 400 height 51
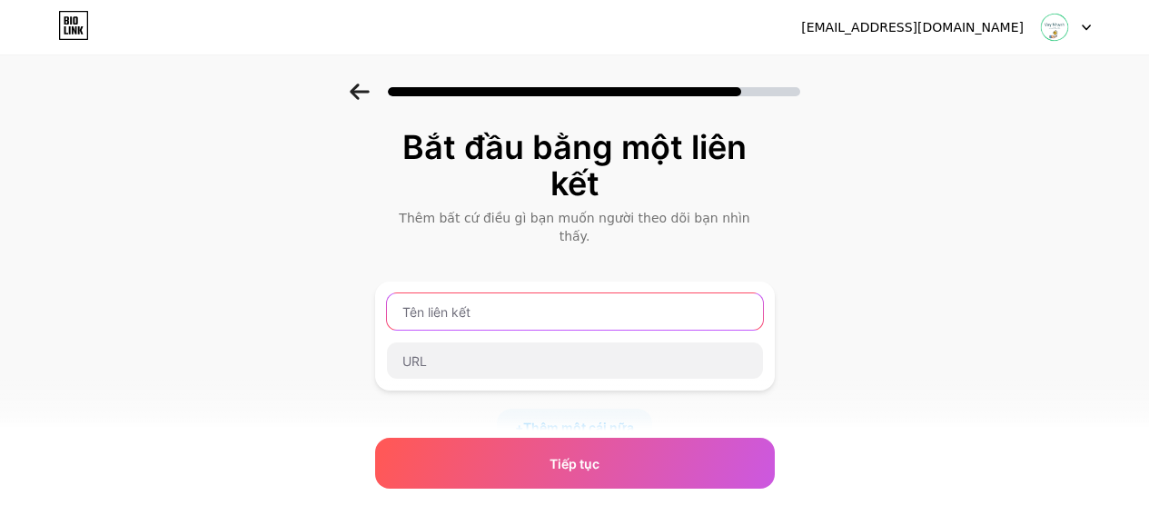
click at [544, 299] on input "text" at bounding box center [575, 311] width 376 height 36
type input "v"
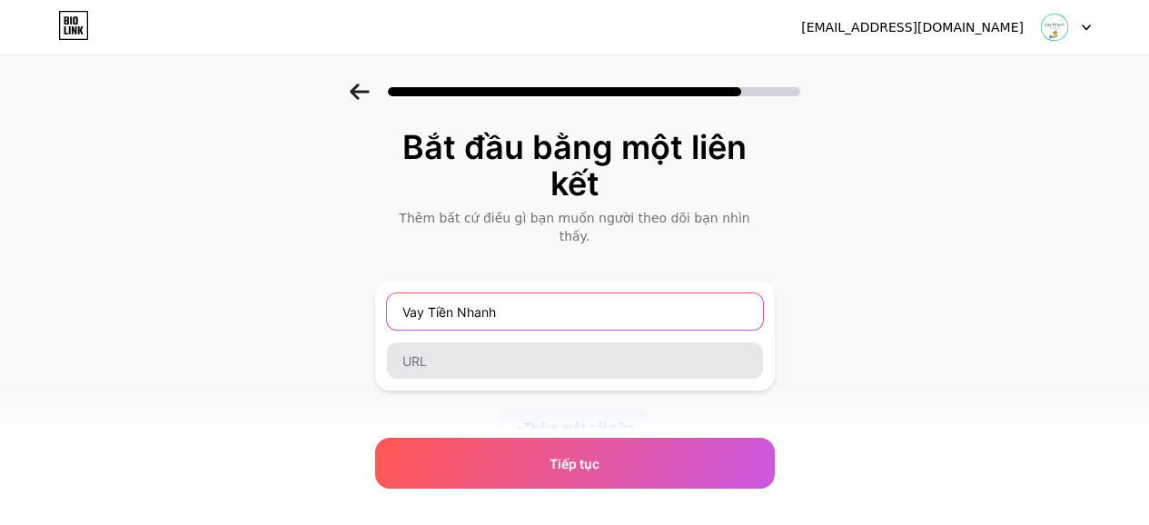
type input "Vay Tiền Nhanh"
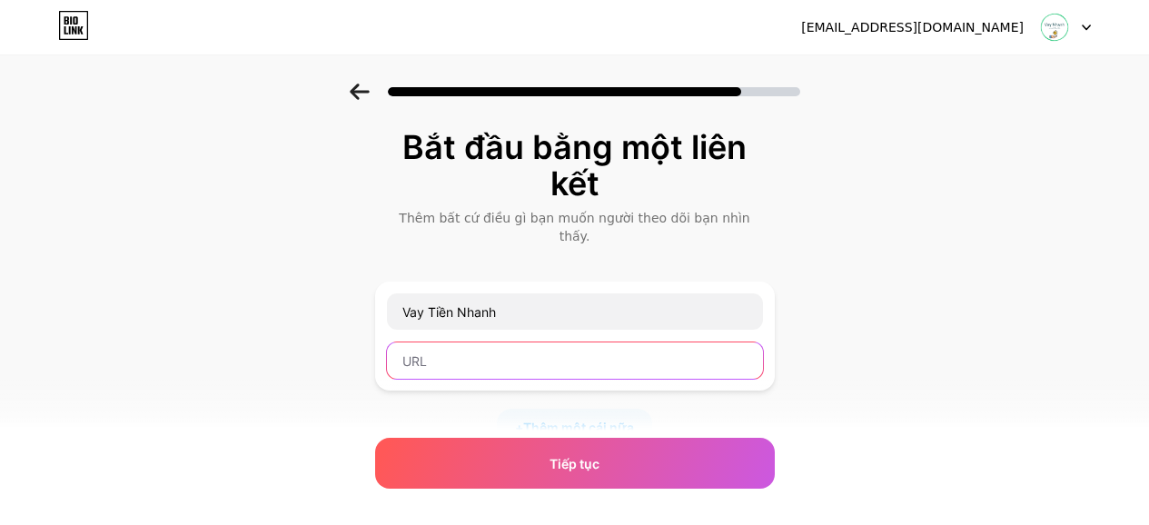
click at [574, 351] on input "text" at bounding box center [575, 360] width 376 height 36
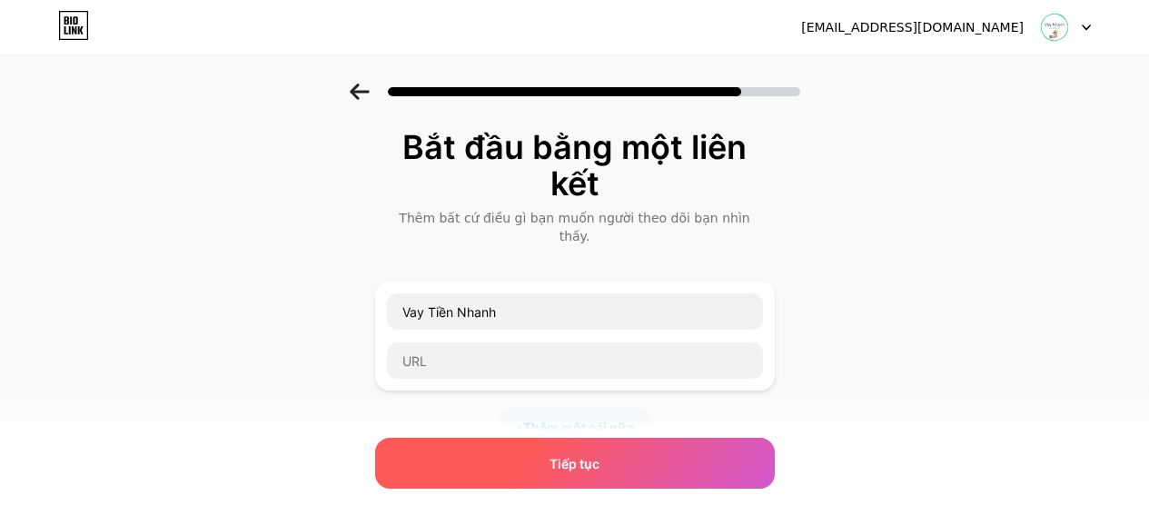
click at [594, 452] on div "Tiếp tục" at bounding box center [575, 463] width 400 height 51
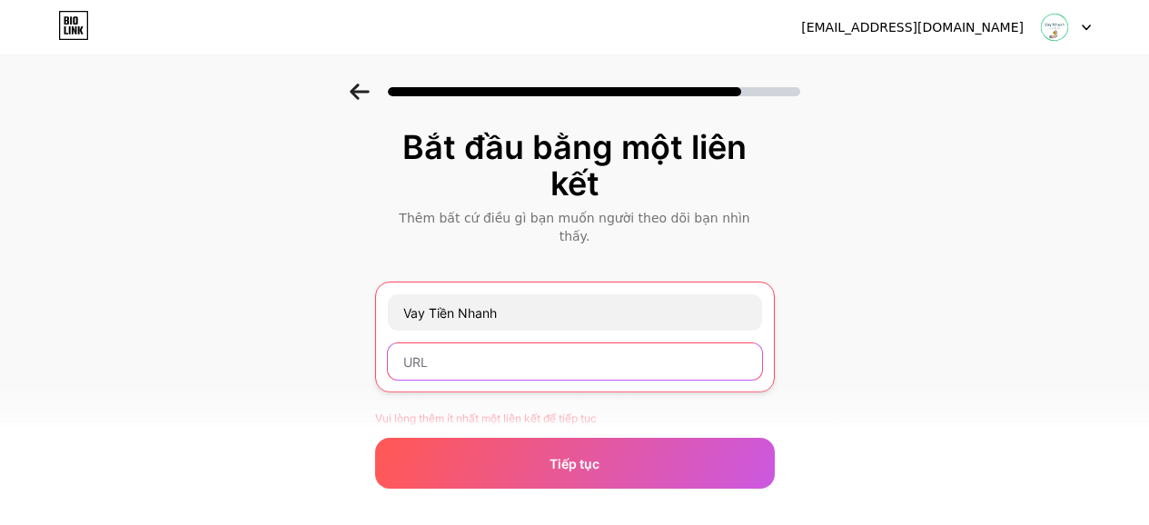
click at [482, 347] on input "text" at bounding box center [575, 361] width 374 height 36
paste input "[URL][DOMAIN_NAME]"
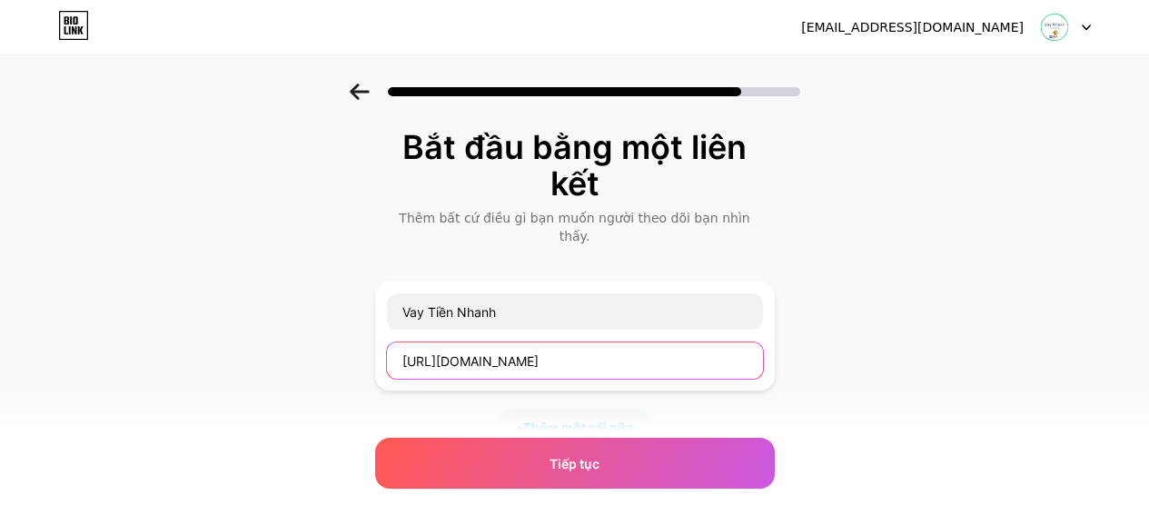
scroll to position [0, 21]
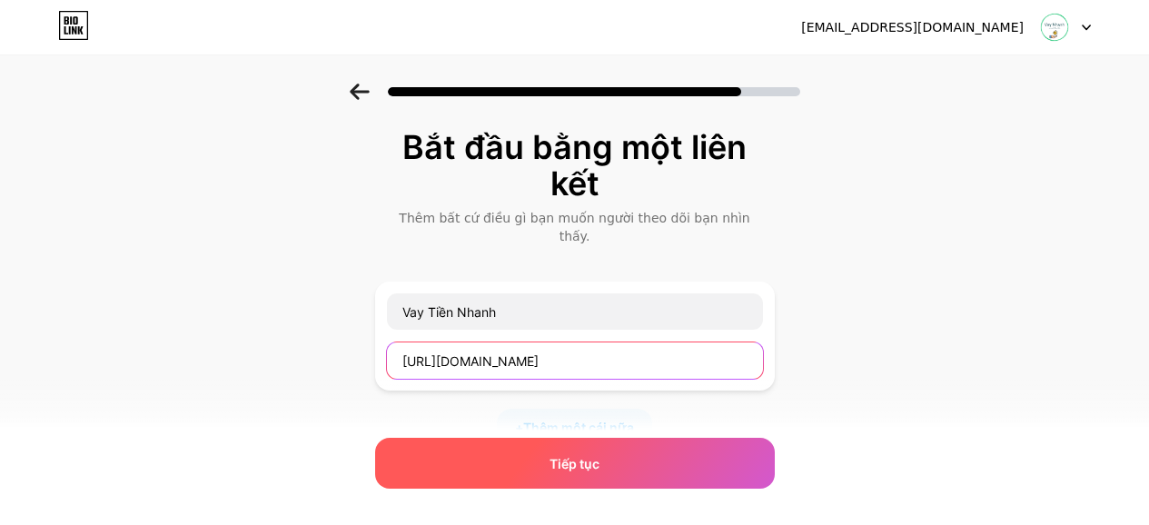
type input "[URL][DOMAIN_NAME]"
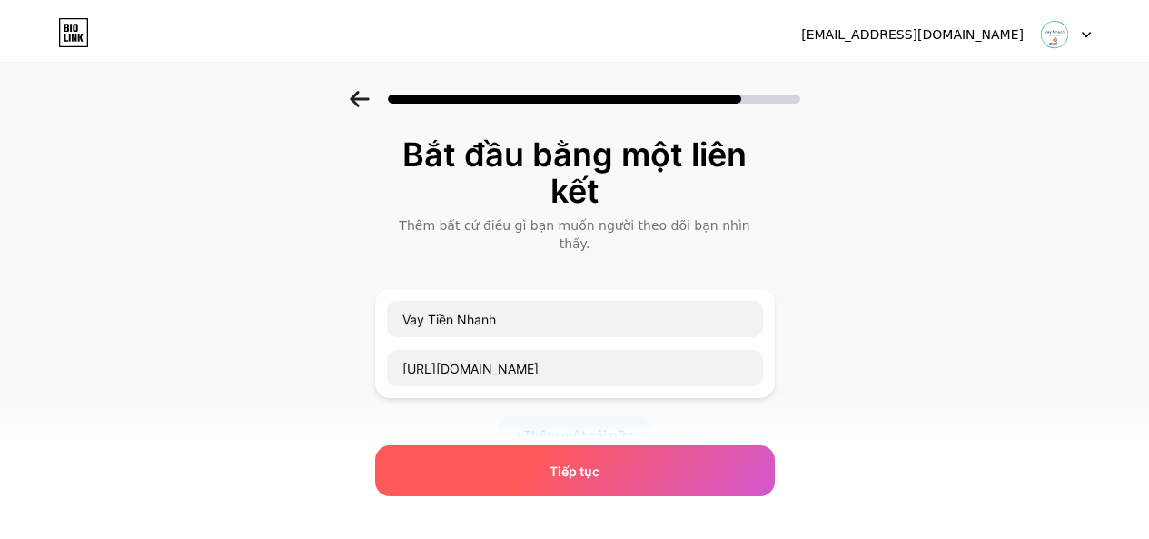
scroll to position [0, 0]
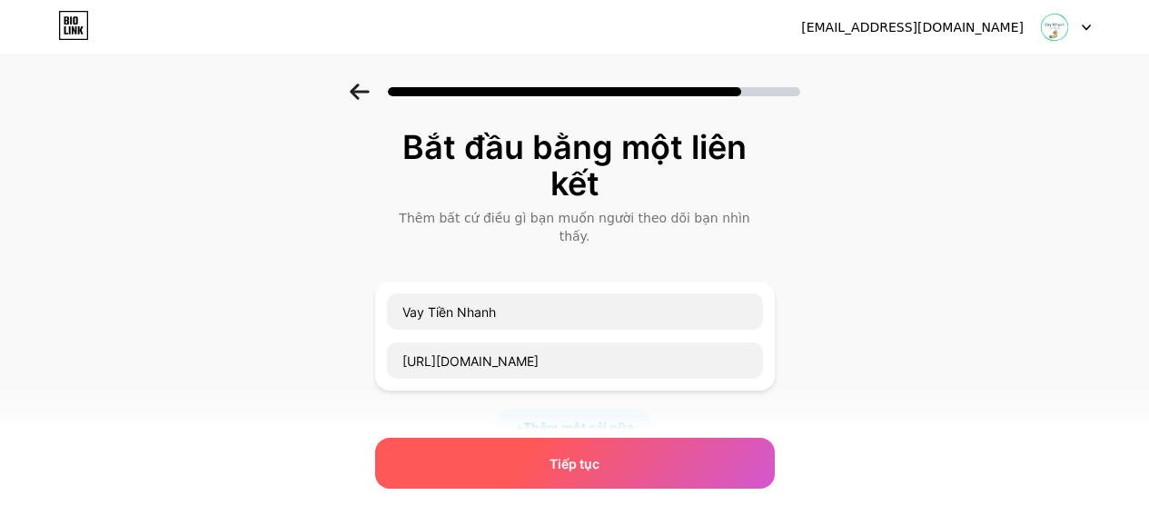
click at [594, 456] on font "Tiếp tục" at bounding box center [574, 463] width 50 height 15
click at [597, 459] on font "Tiếp tục" at bounding box center [574, 463] width 50 height 15
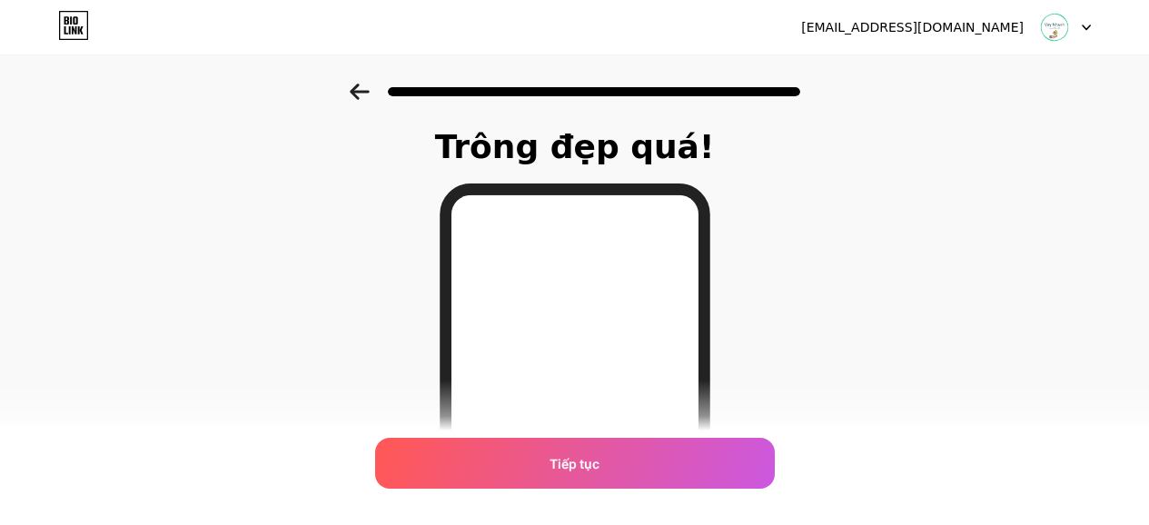
click at [872, 289] on div "Trông đẹp quá! Tiếp tục" at bounding box center [574, 462] width 1149 height 757
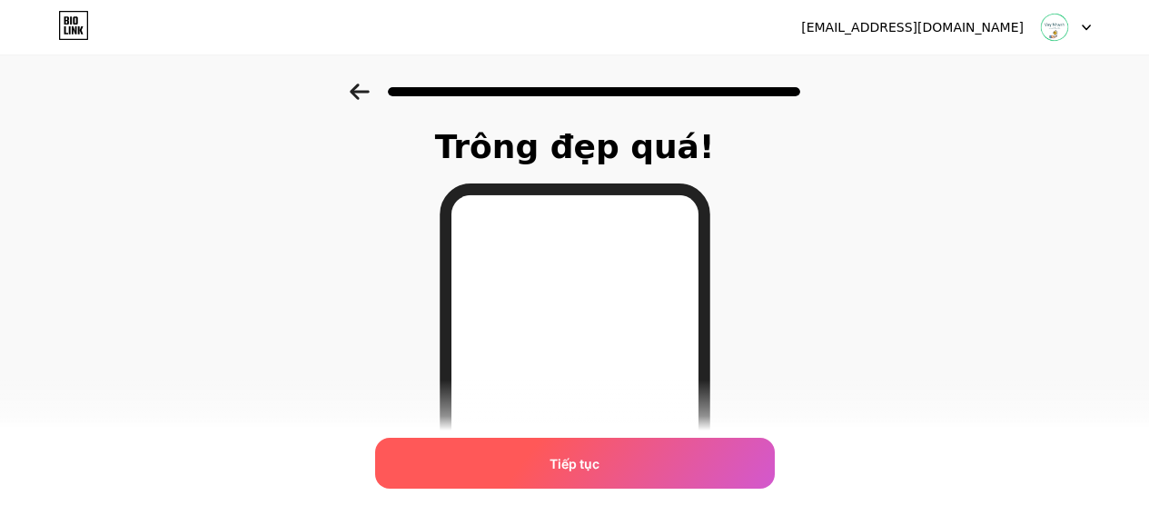
click at [668, 452] on div "Tiếp tục" at bounding box center [575, 463] width 400 height 51
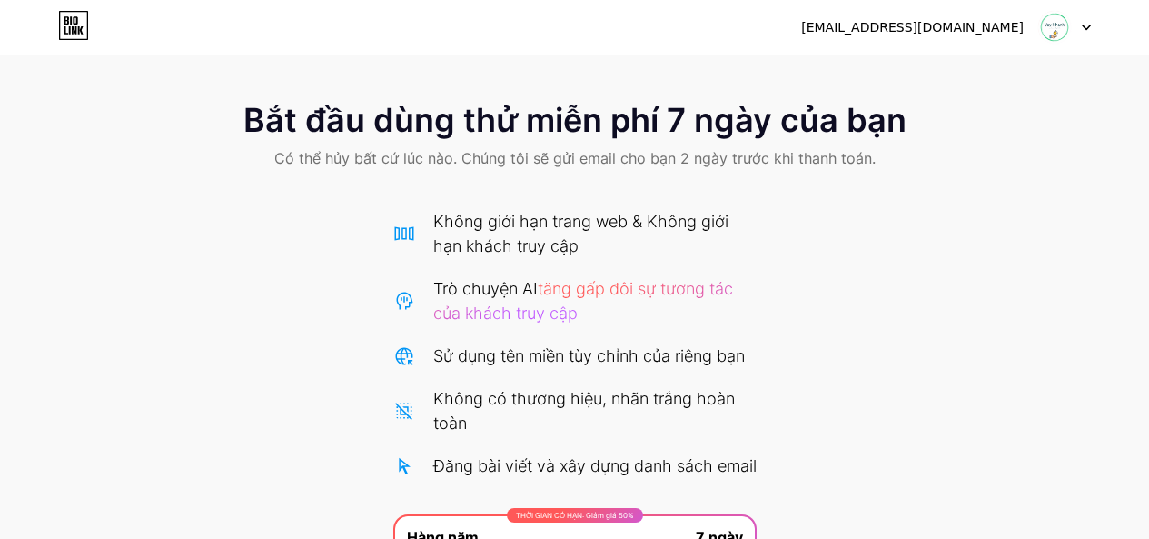
click at [595, 220] on font "Không giới hạn trang web & Không giới hạn khách truy cập" at bounding box center [580, 234] width 295 height 44
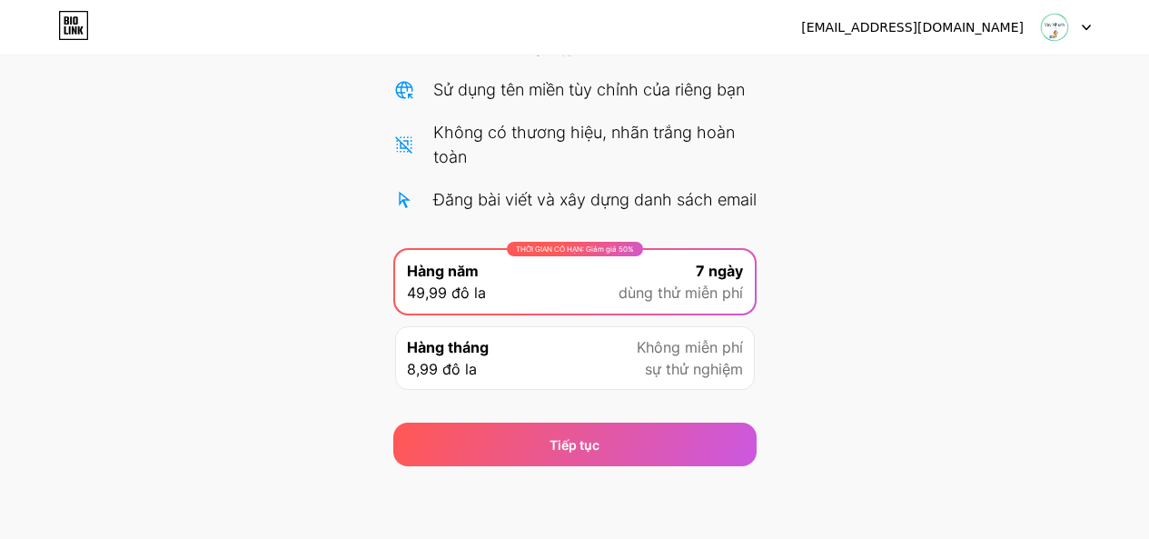
scroll to position [291, 0]
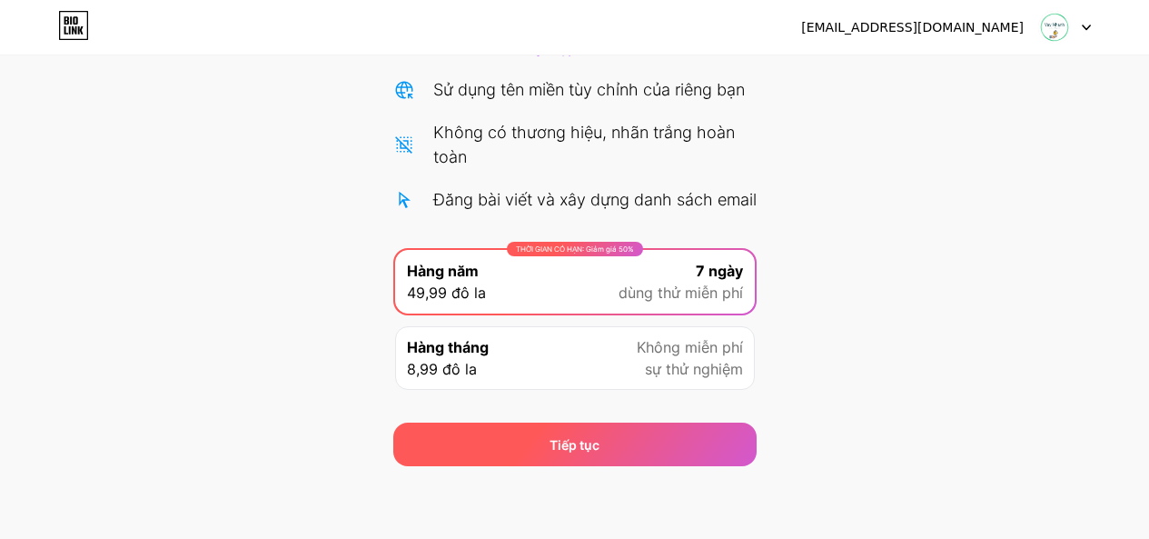
click at [619, 436] on div "Tiếp tục" at bounding box center [574, 444] width 363 height 44
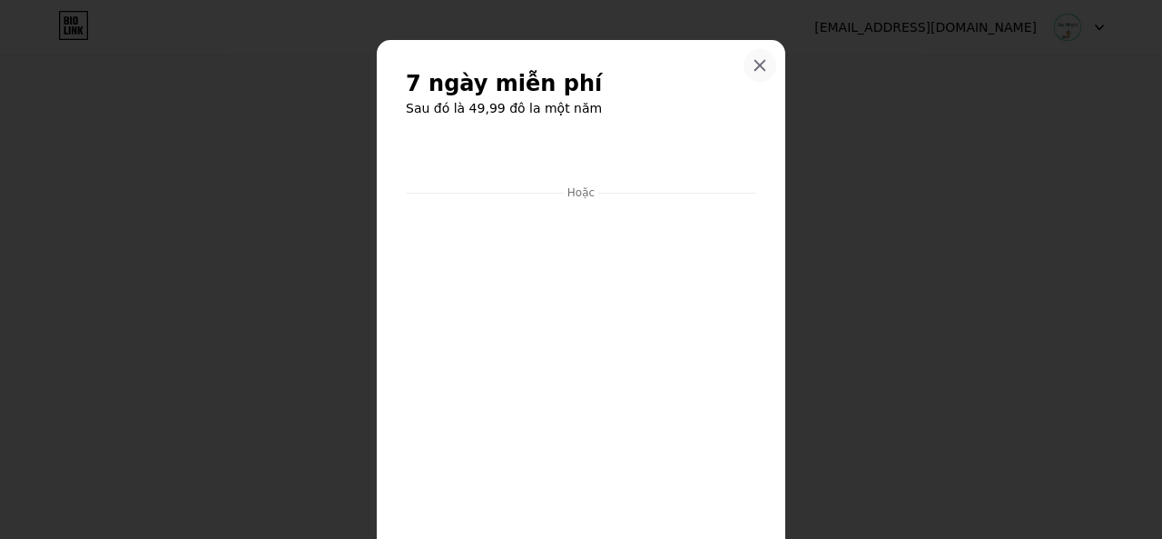
click at [760, 63] on div at bounding box center [760, 65] width 33 height 33
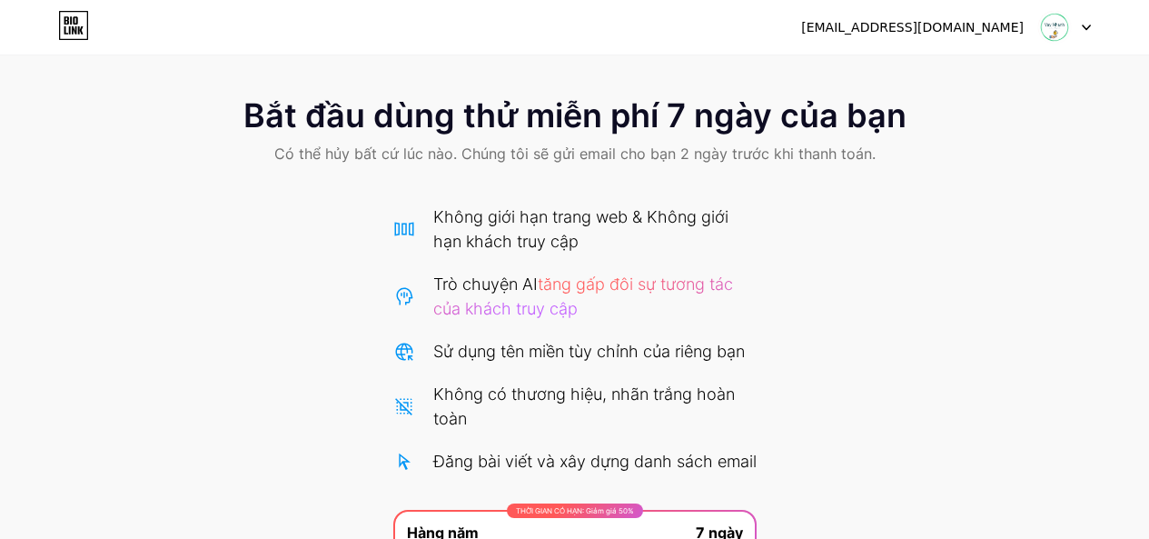
scroll to position [0, 0]
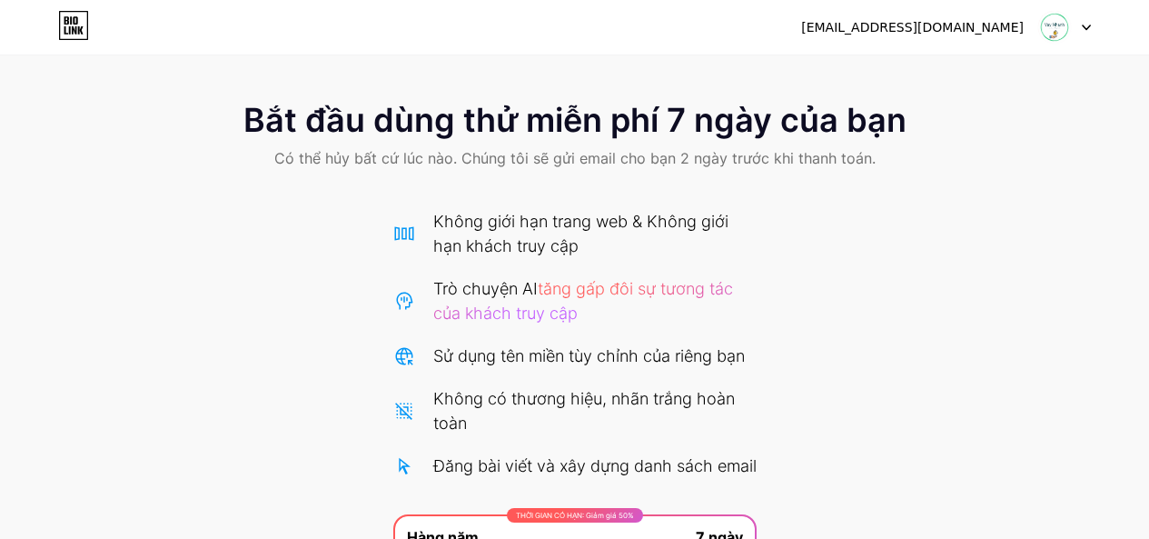
click at [740, 148] on span "Có thể hủy bất cứ lúc nào. Chúng tôi sẽ gửi email cho bạn 2 ngày trước khi than…" at bounding box center [574, 158] width 601 height 22
click at [738, 143] on div "Bắt đầu dùng thử miễn phí 7 ngày của bạn Có thể hủy bất cứ lúc nào. Chúng tôi s…" at bounding box center [574, 137] width 1149 height 107
drag, startPoint x: 557, startPoint y: 215, endPoint x: 560, endPoint y: 226, distance: 11.5
click at [559, 222] on font "Không giới hạn trang web & Không giới hạn khách truy cập" at bounding box center [580, 234] width 295 height 44
click at [560, 233] on div "Không giới hạn trang web & Không giới hạn khách truy cập" at bounding box center [594, 233] width 323 height 49
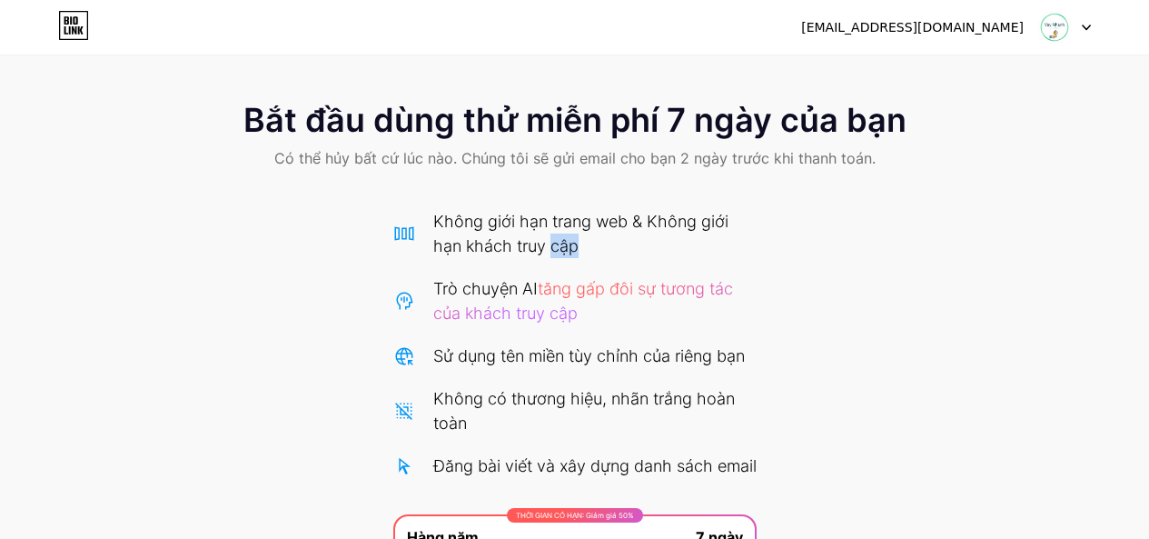
click at [560, 233] on div "Không giới hạn trang web & Không giới hạn khách truy cập" at bounding box center [594, 233] width 323 height 49
click at [615, 241] on div "Không giới hạn trang web & Không giới hạn khách truy cập" at bounding box center [594, 233] width 323 height 49
click at [616, 240] on div "Không giới hạn trang web & Không giới hạn khách truy cập" at bounding box center [594, 233] width 323 height 49
click at [623, 237] on div "Không giới hạn trang web & Không giới hạn khách truy cập" at bounding box center [594, 233] width 323 height 49
click at [623, 234] on div "Không giới hạn trang web & Không giới hạn khách truy cập" at bounding box center [594, 233] width 323 height 49
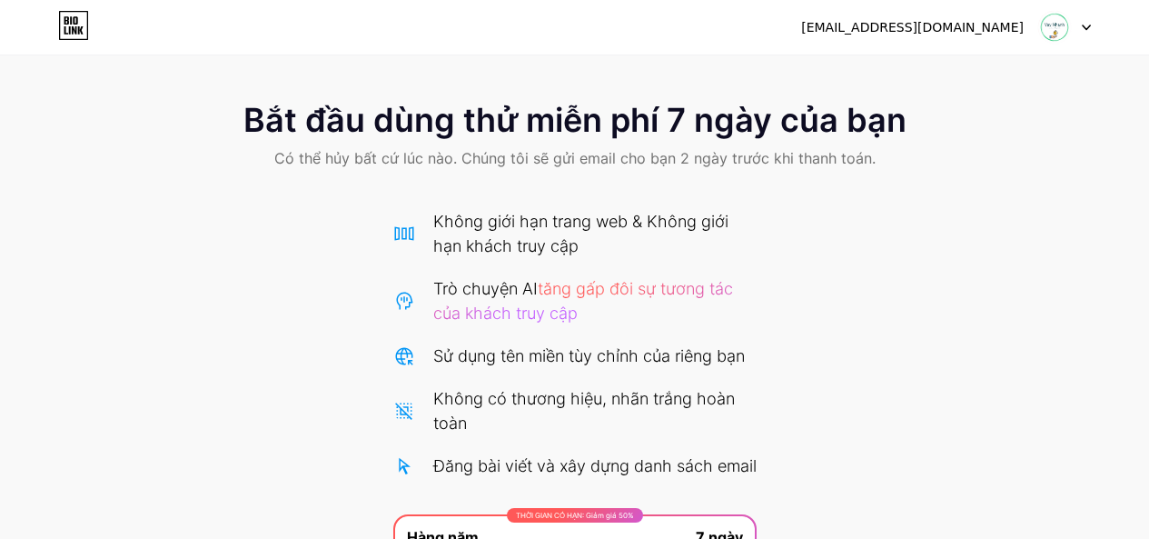
click at [1089, 26] on icon at bounding box center [1086, 28] width 9 height 6
drag, startPoint x: 934, startPoint y: 221, endPoint x: 830, endPoint y: 187, distance: 108.8
click at [935, 220] on div "Bắt đầu dùng thử miễn phí 7 ngày của bạn Có thể hủy bất cứ lúc nào. Chúng tôi s…" at bounding box center [574, 408] width 1149 height 648
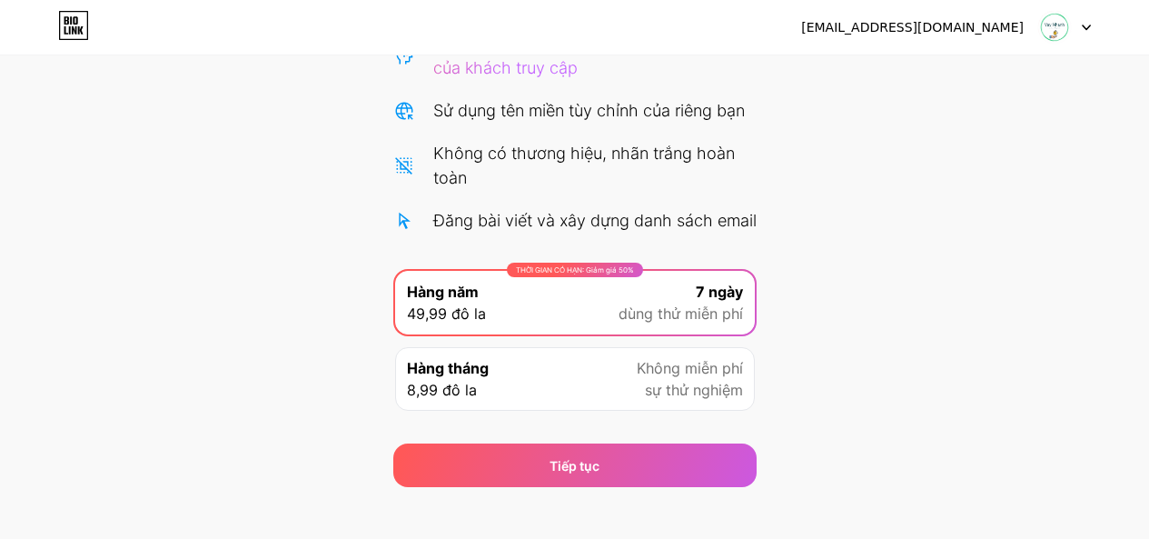
scroll to position [291, 0]
